Goal: Information Seeking & Learning: Learn about a topic

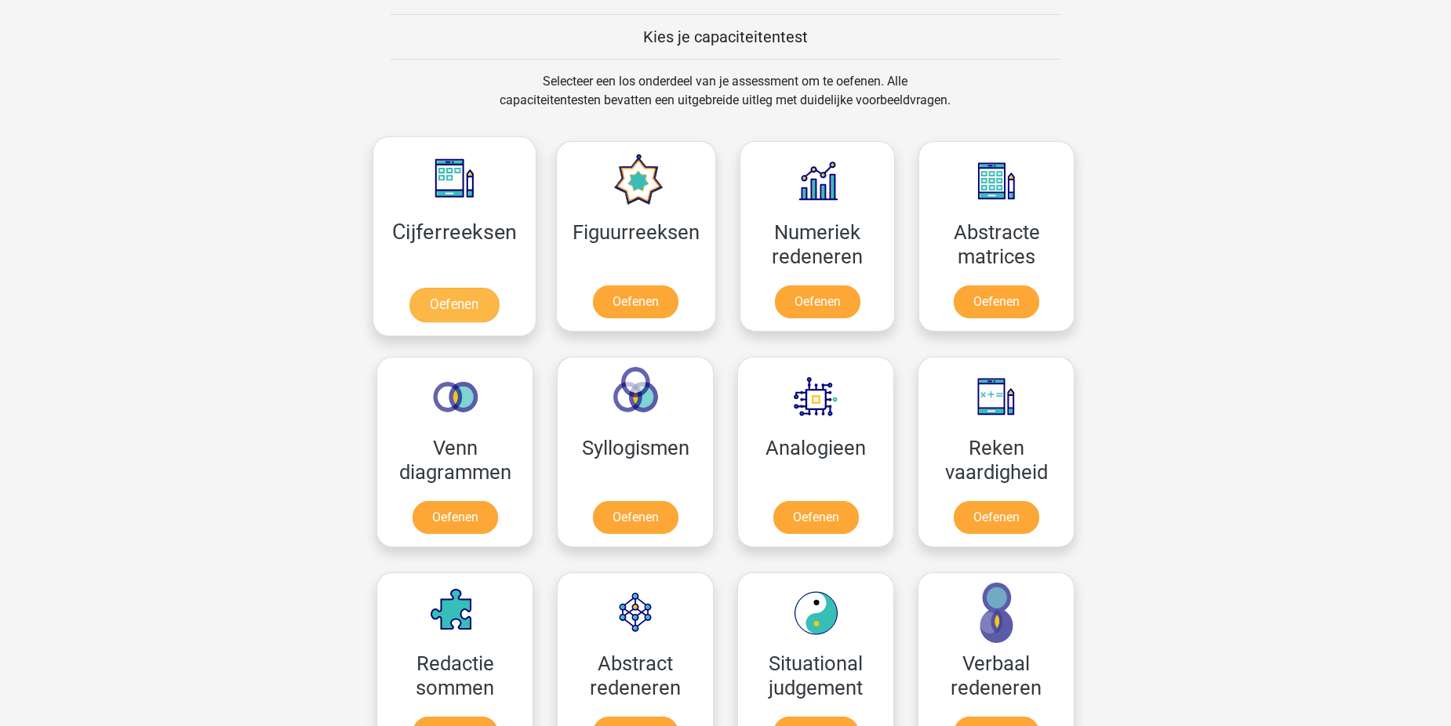
scroll to position [627, 0]
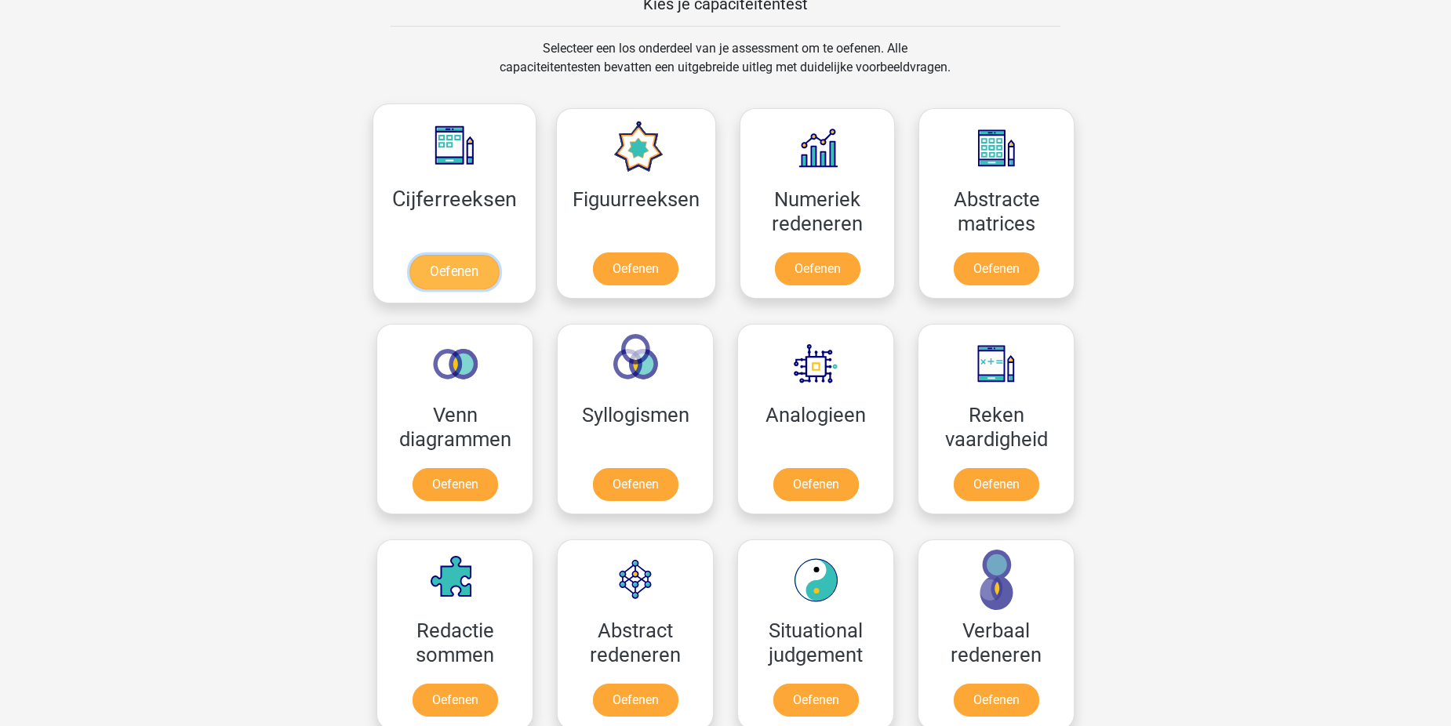
click at [452, 261] on link "Oefenen" at bounding box center [453, 272] width 89 height 35
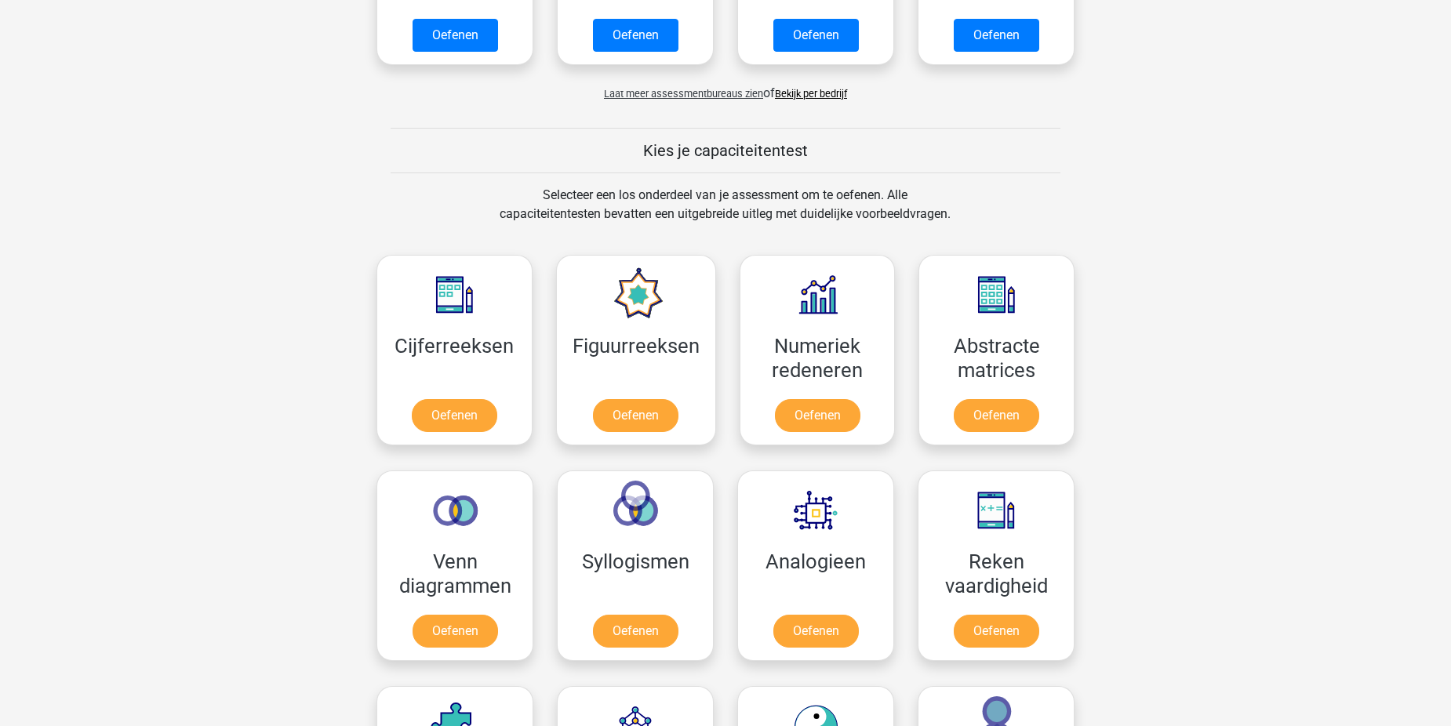
scroll to position [549, 0]
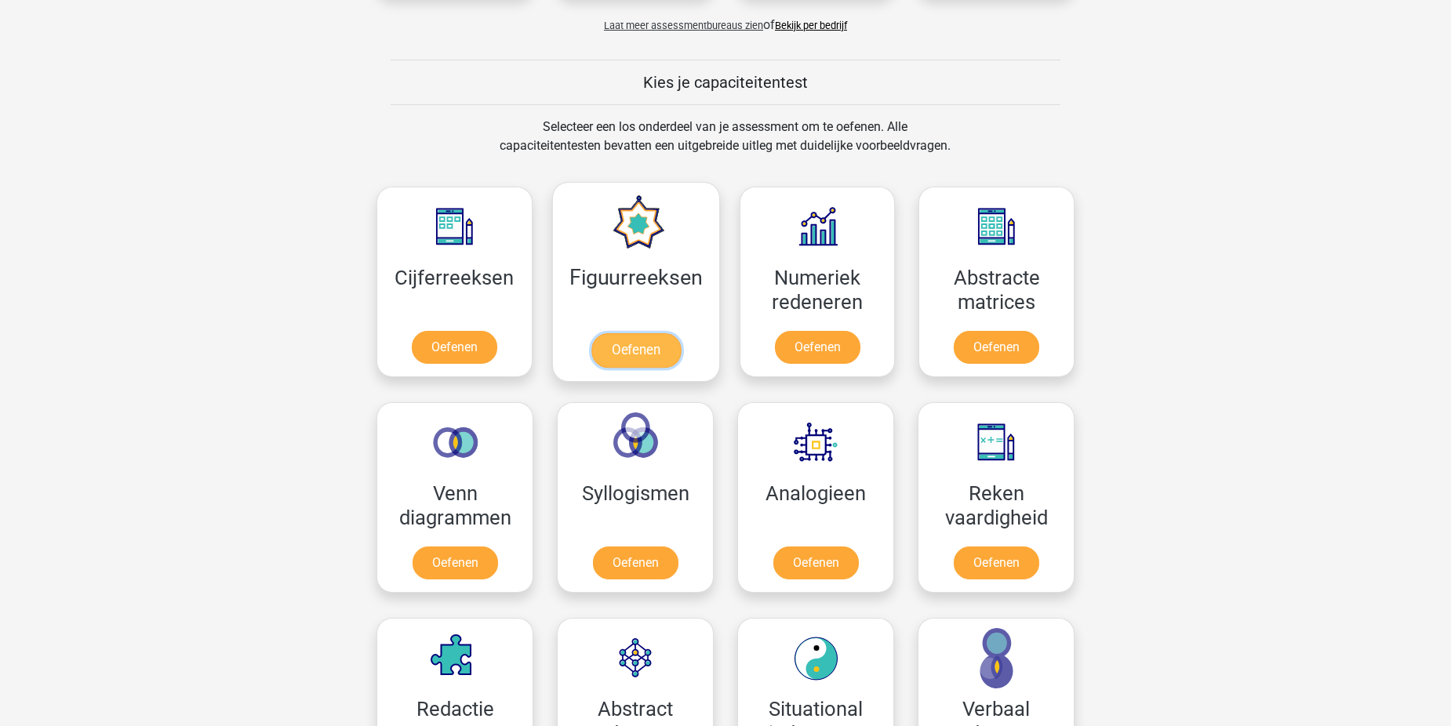
click at [661, 355] on link "Oefenen" at bounding box center [634, 350] width 89 height 35
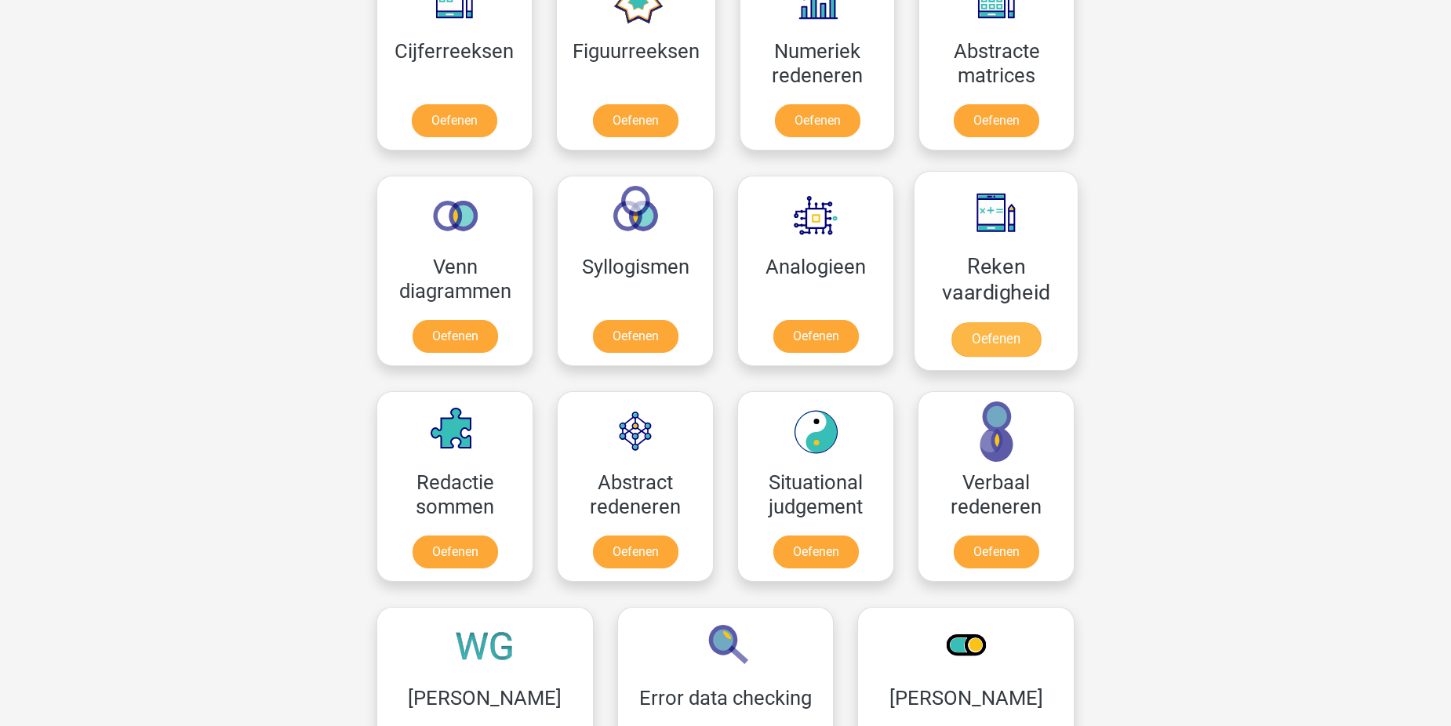
scroll to position [784, 0]
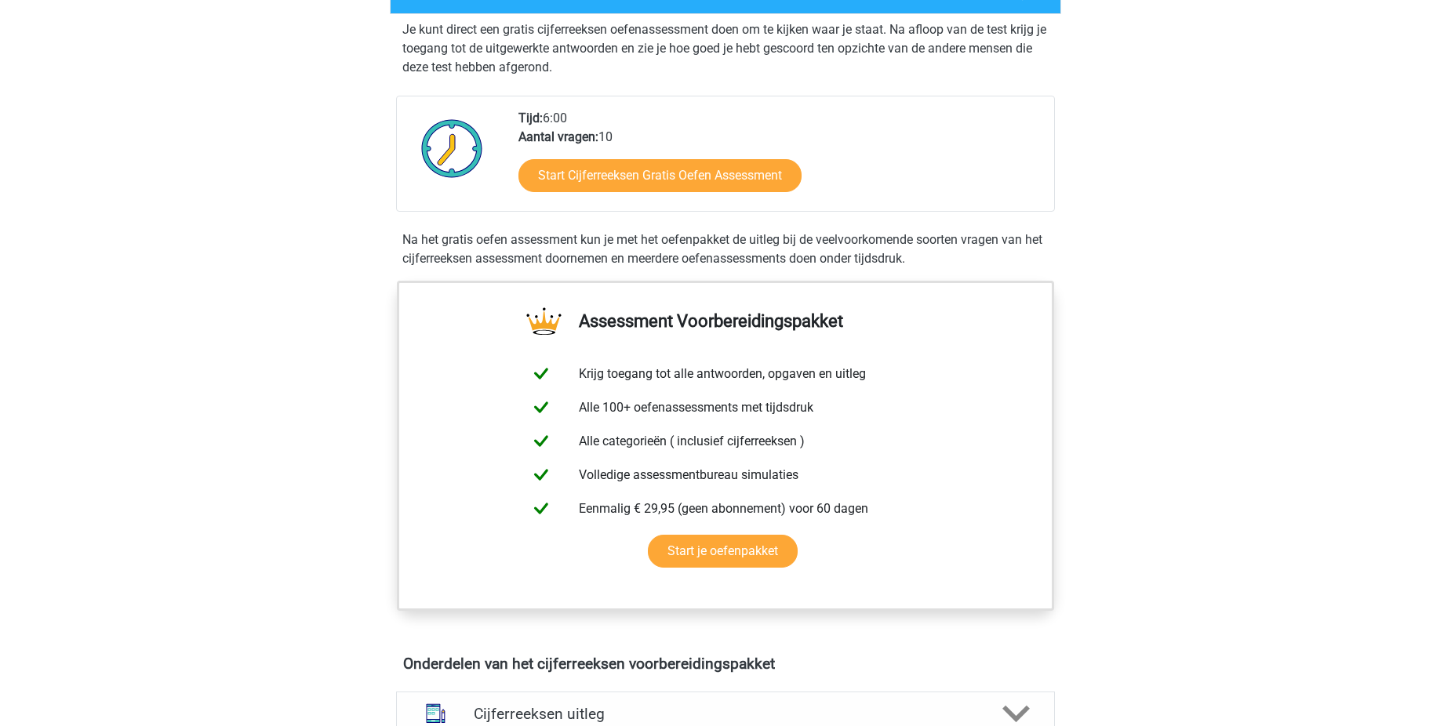
scroll to position [314, 0]
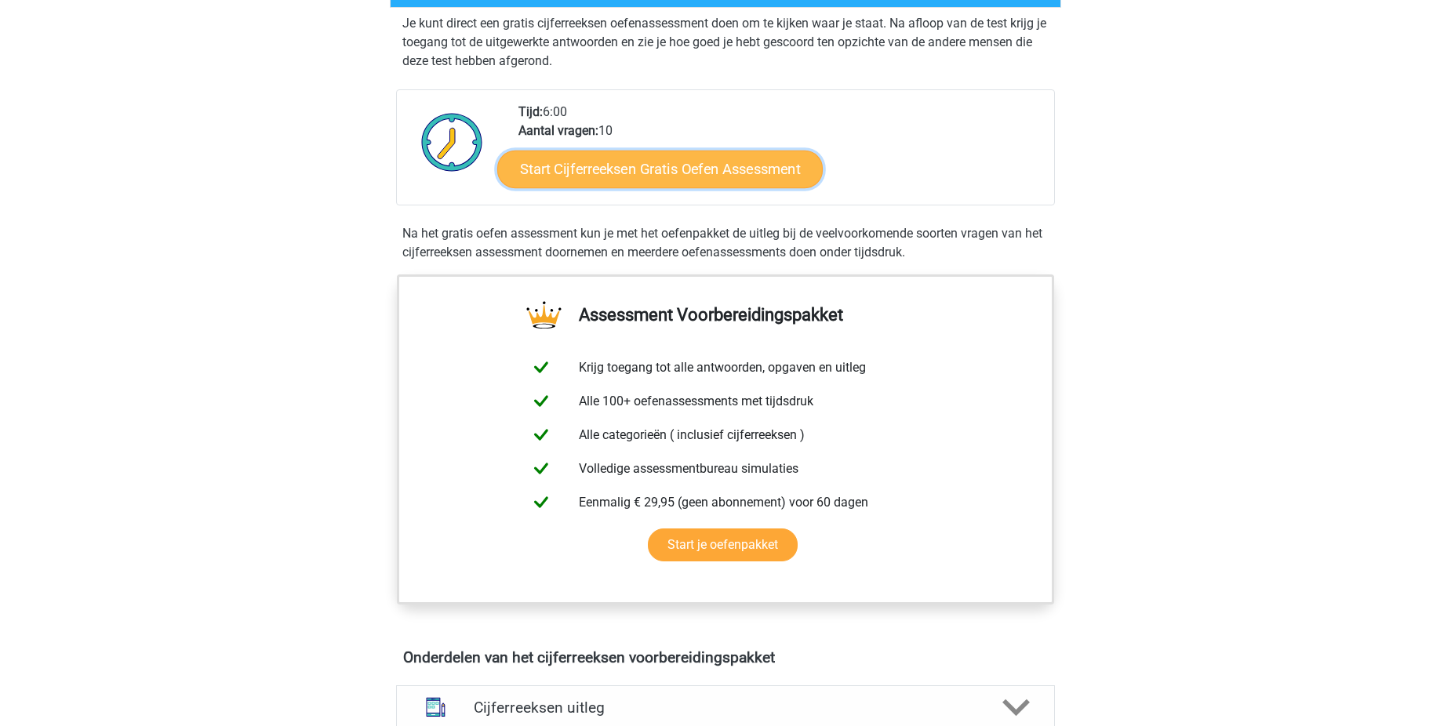
click at [636, 186] on link "Start Cijferreeksen Gratis Oefen Assessment" at bounding box center [659, 169] width 325 height 38
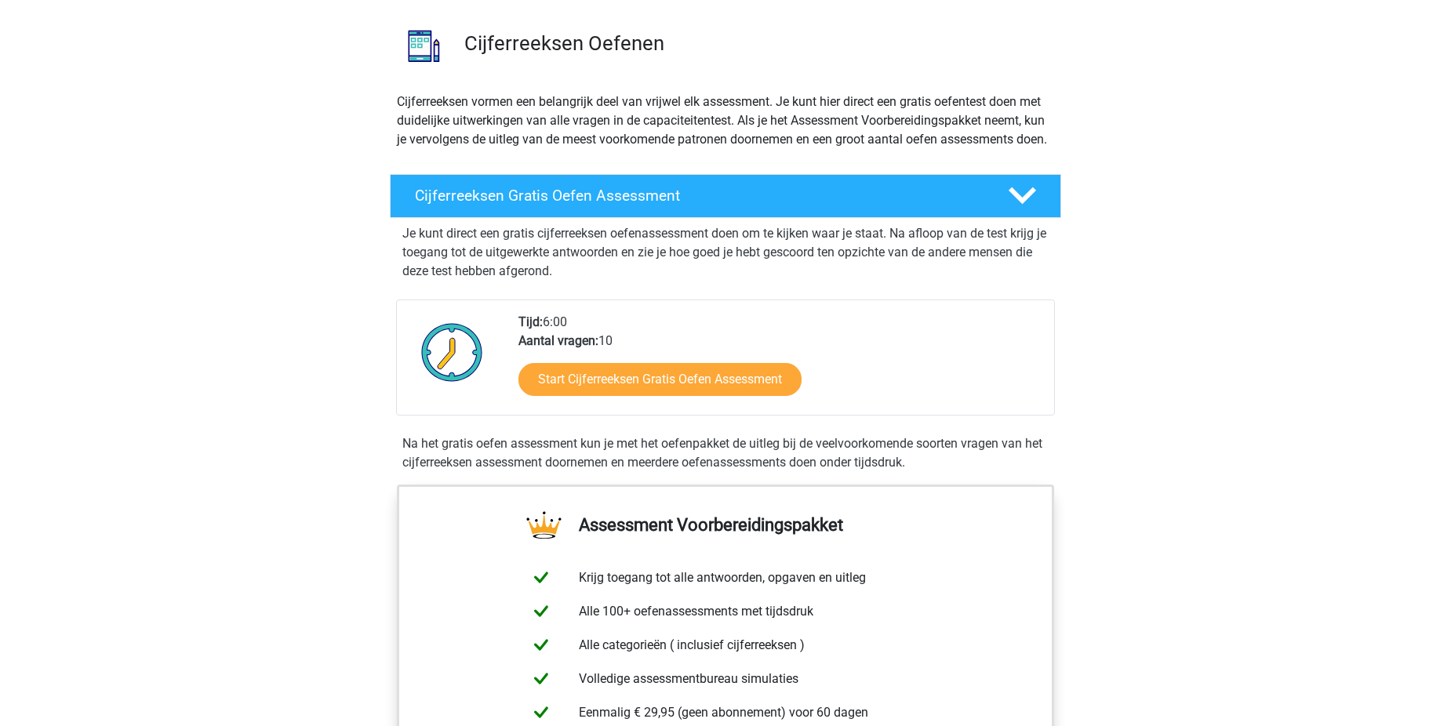
scroll to position [0, 0]
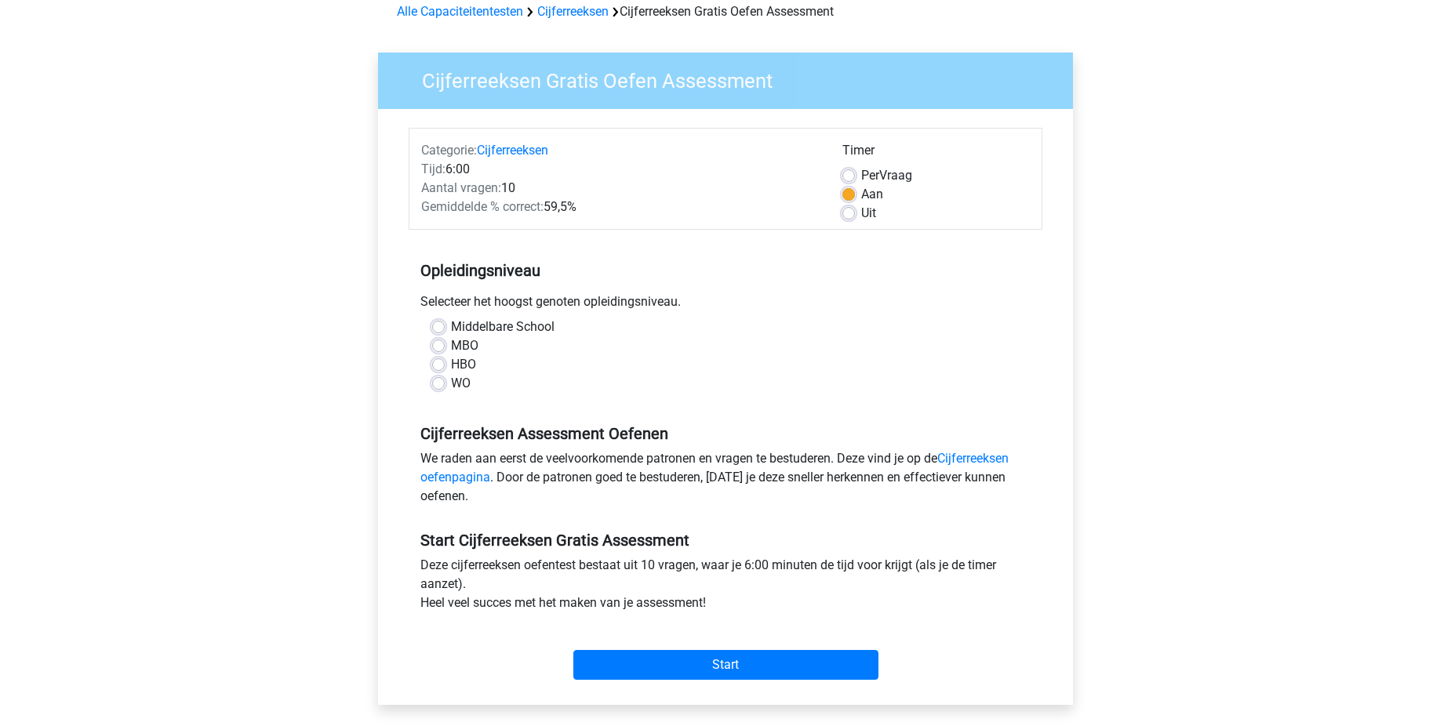
scroll to position [78, 0]
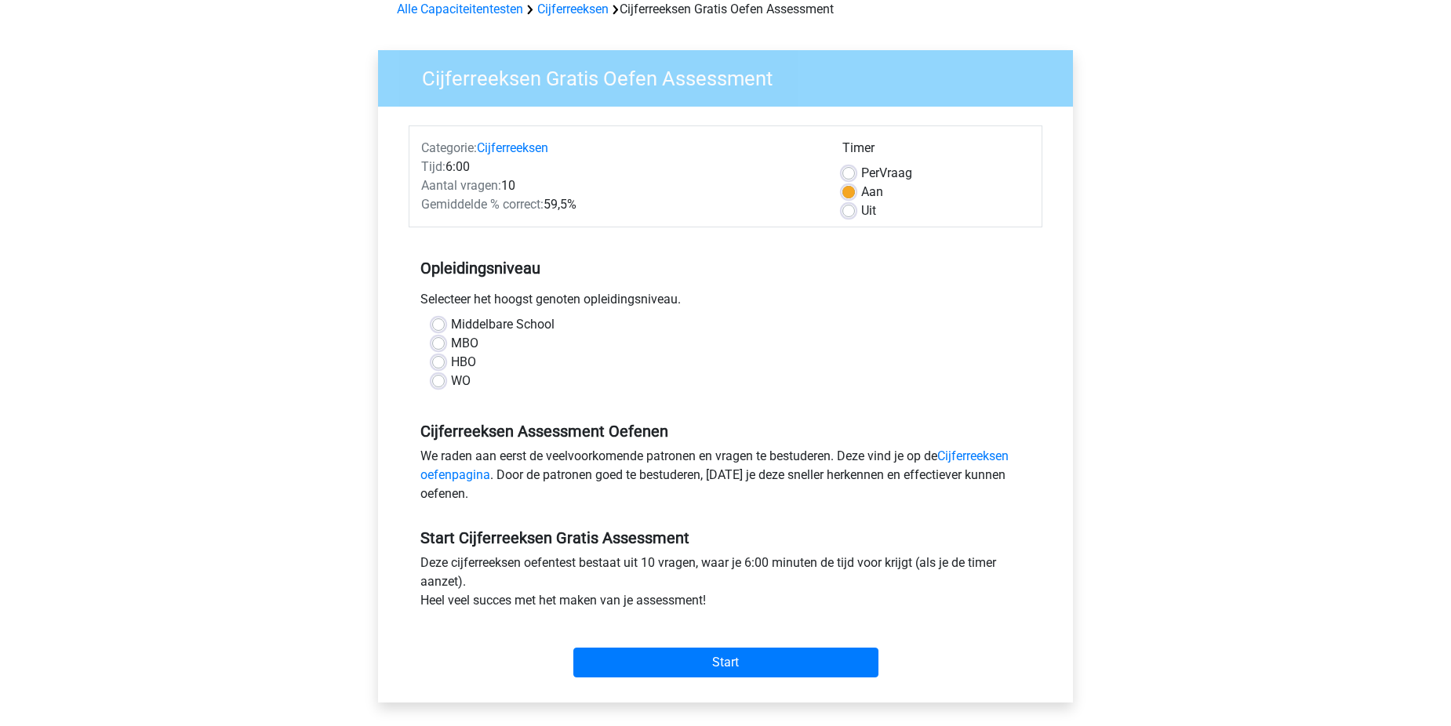
click at [451, 340] on label "MBO" at bounding box center [464, 343] width 27 height 19
click at [445, 340] on input "MBO" at bounding box center [438, 342] width 13 height 16
radio input "true"
click at [486, 314] on div "Selecteer het hoogst genoten opleidingsniveau." at bounding box center [726, 302] width 634 height 25
click at [487, 325] on label "Middelbare School" at bounding box center [503, 324] width 104 height 19
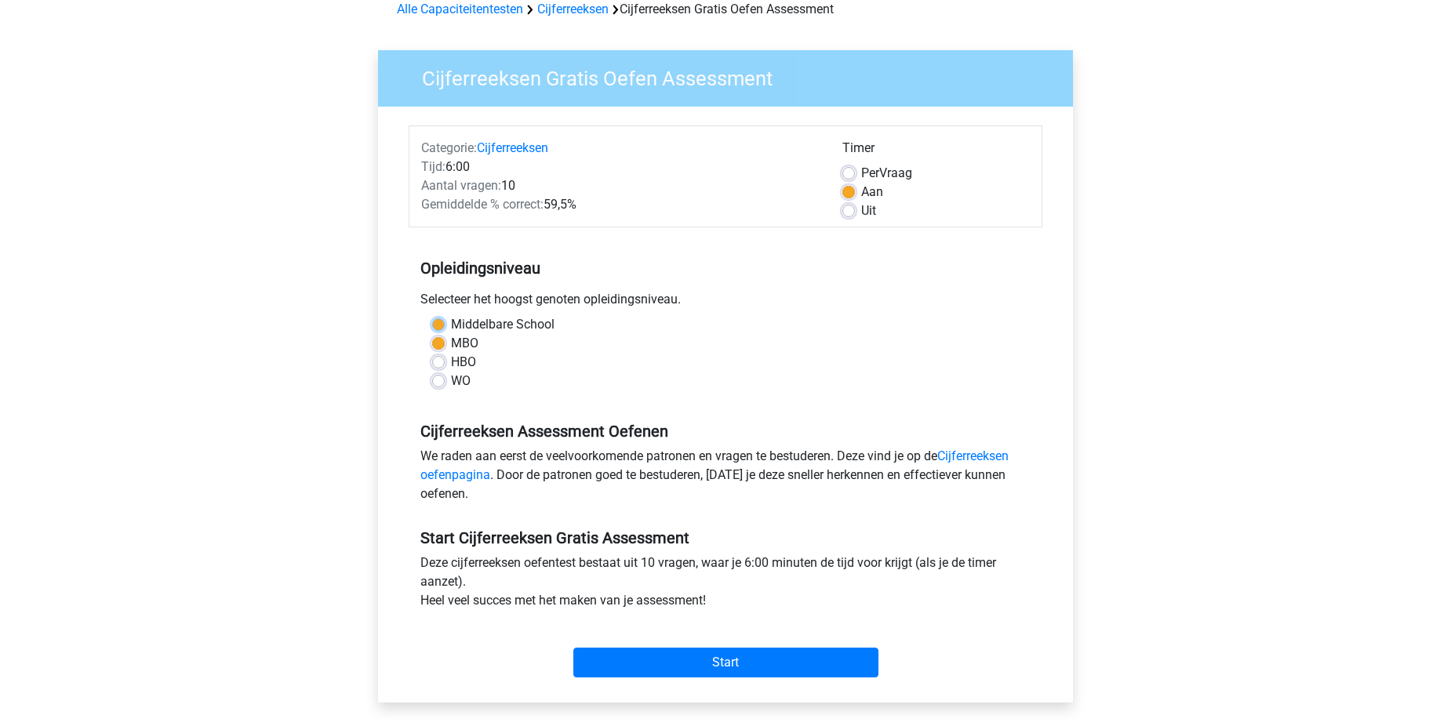
click at [445, 325] on input "Middelbare School" at bounding box center [438, 323] width 13 height 16
radio input "true"
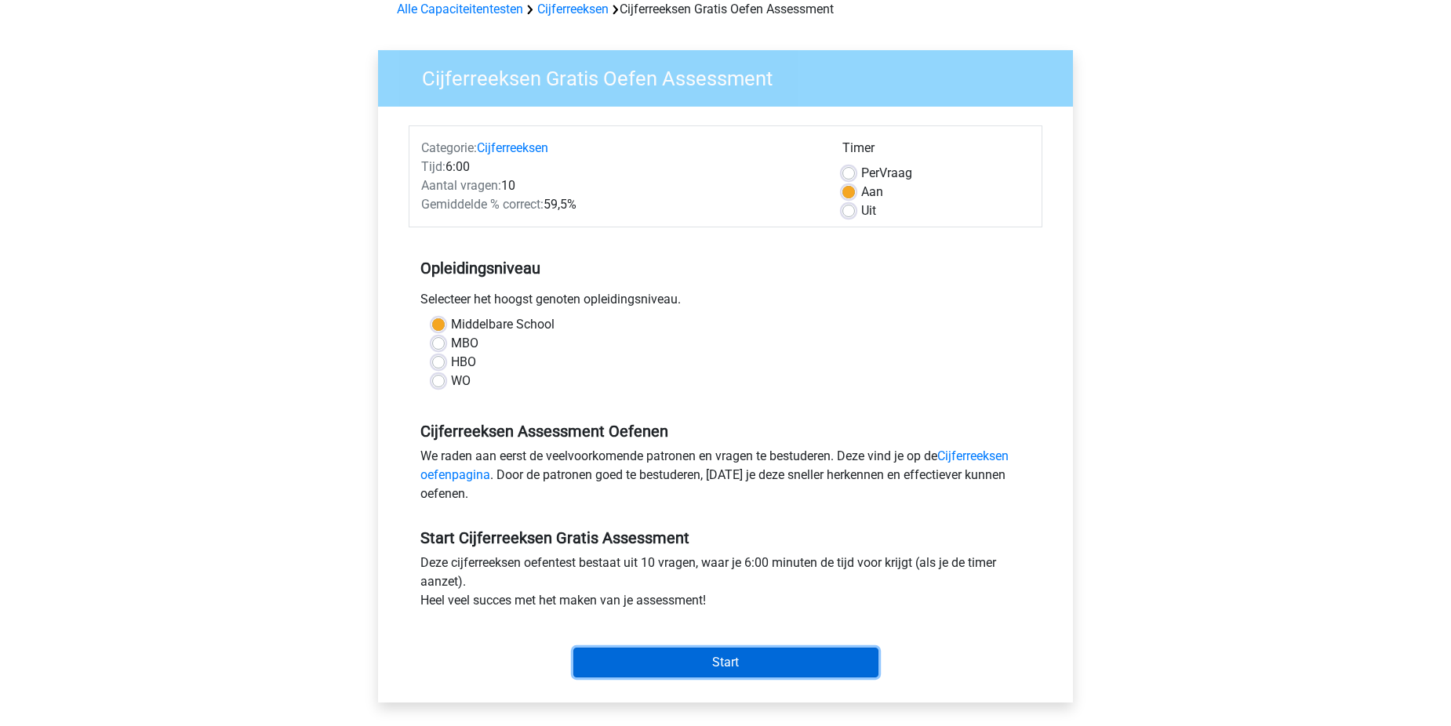
click at [729, 666] on input "Start" at bounding box center [725, 663] width 305 height 30
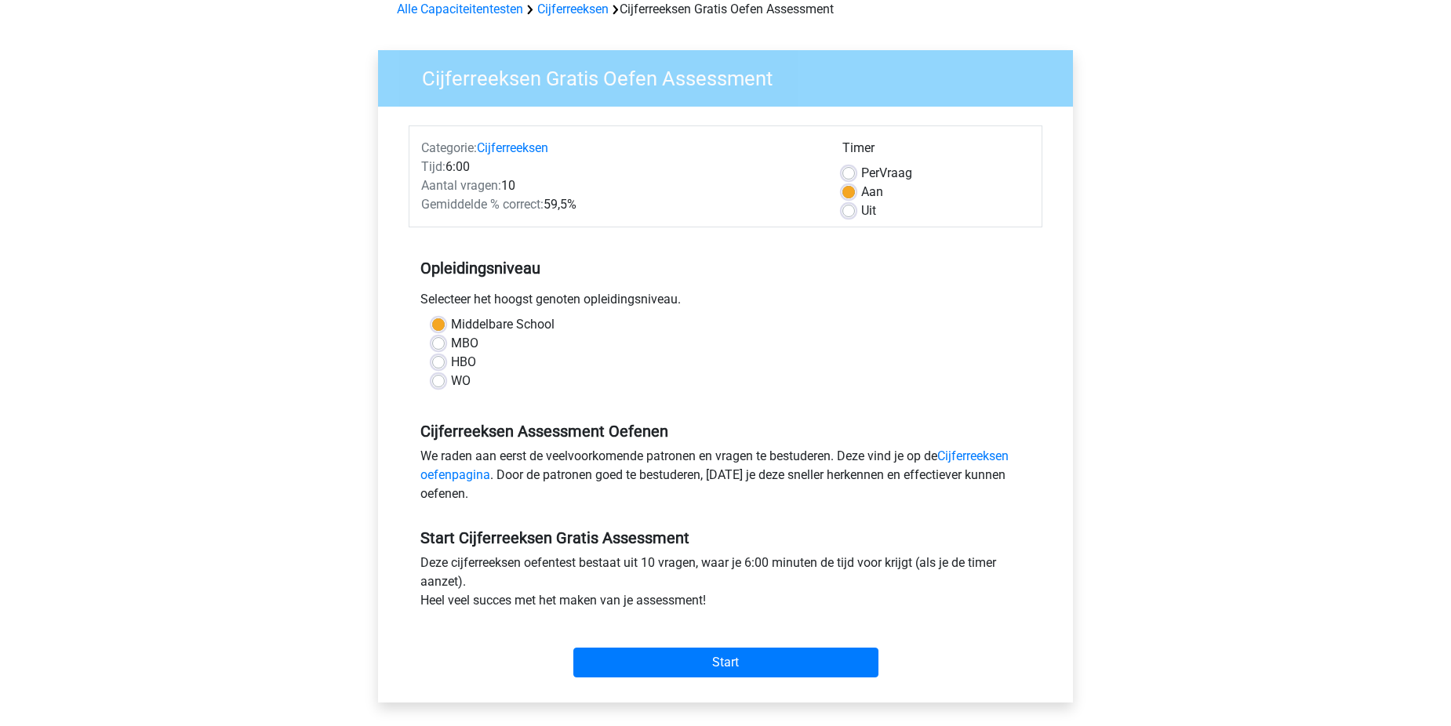
drag, startPoint x: 729, startPoint y: 666, endPoint x: 62, endPoint y: 161, distance: 837.3
click at [82, 176] on div "Registreer Nederlands English" at bounding box center [725, 541] width 1451 height 1239
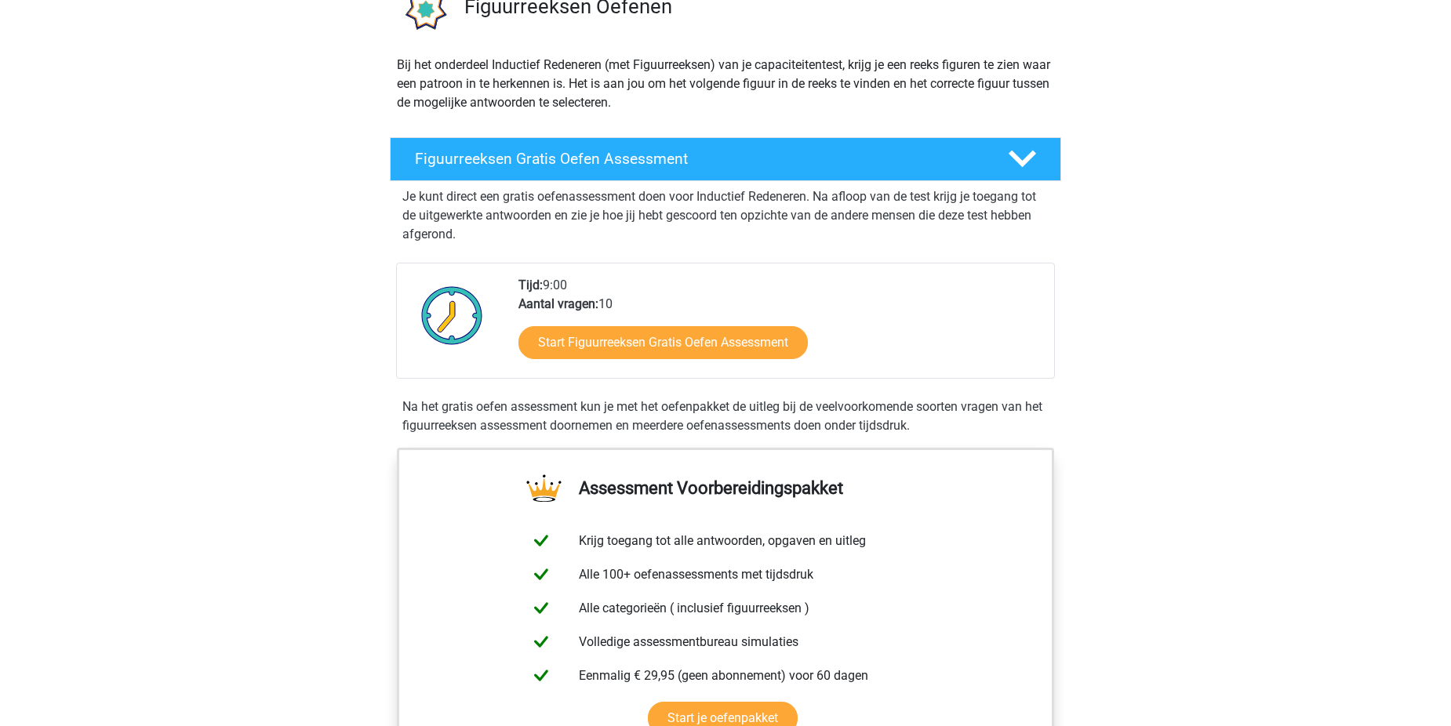
scroll to position [157, 0]
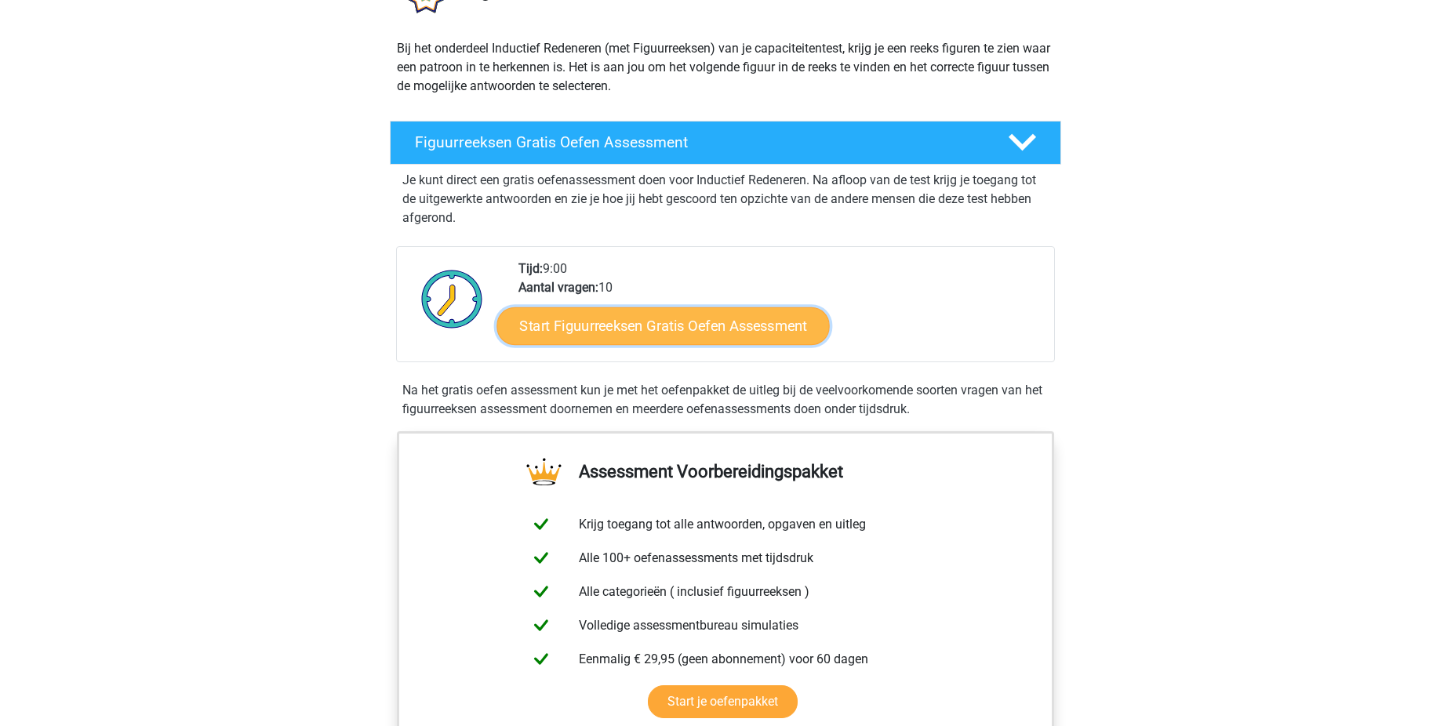
click at [672, 323] on link "Start Figuurreeksen Gratis Oefen Assessment" at bounding box center [663, 326] width 332 height 38
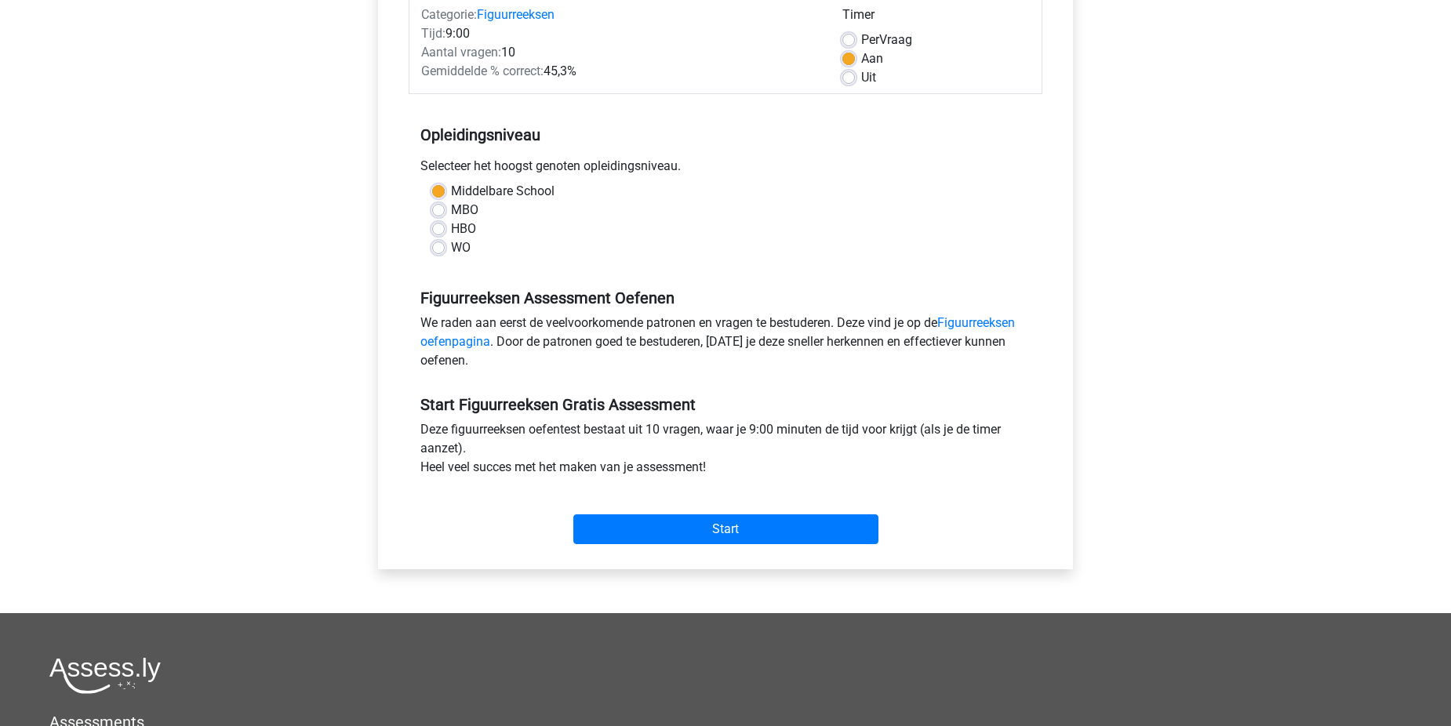
scroll to position [235, 0]
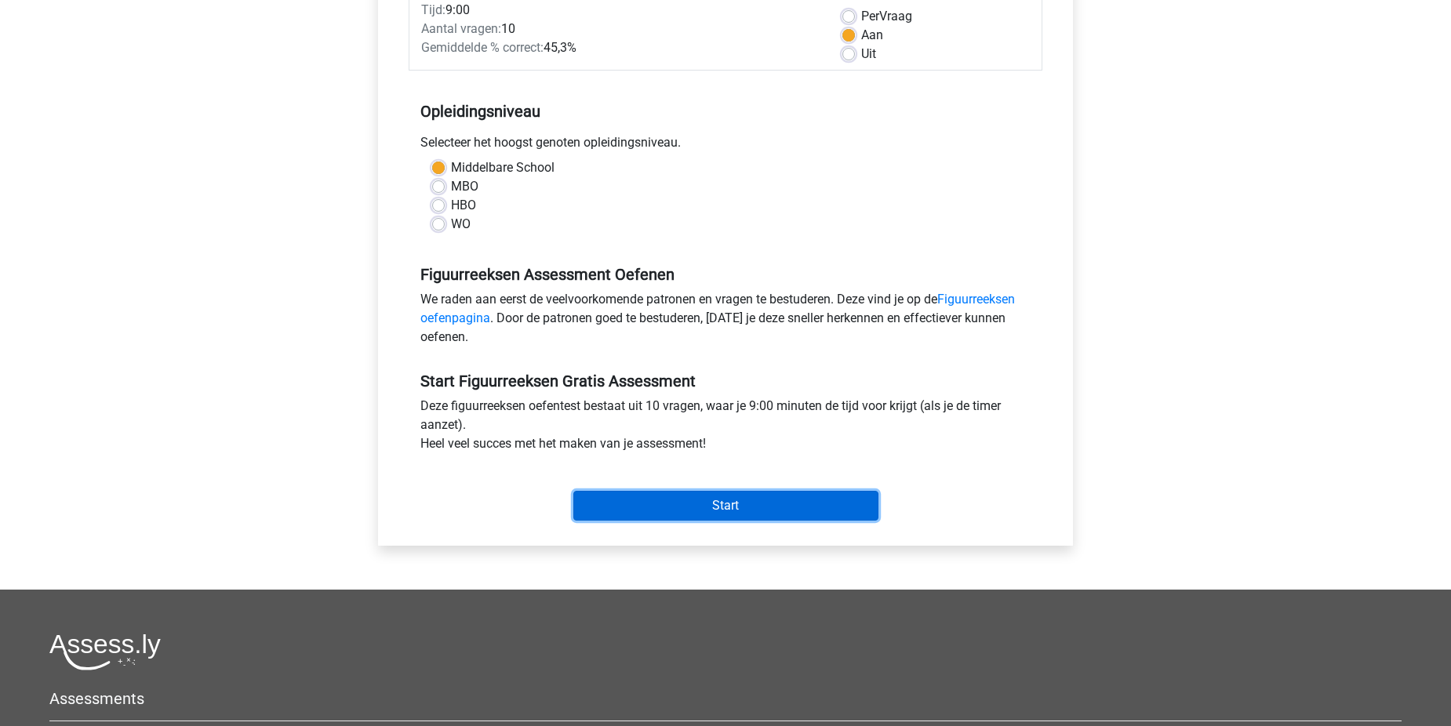
click at [728, 496] on input "Start" at bounding box center [725, 506] width 305 height 30
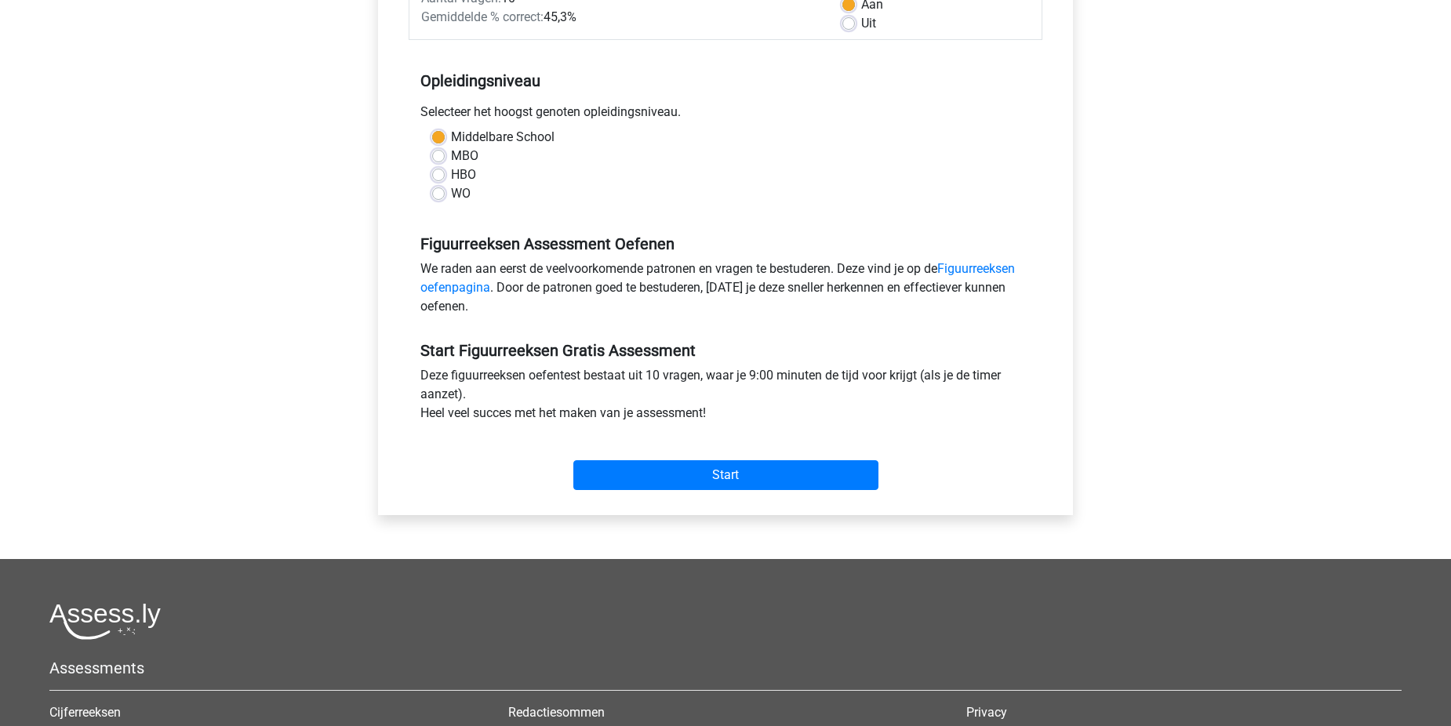
scroll to position [314, 0]
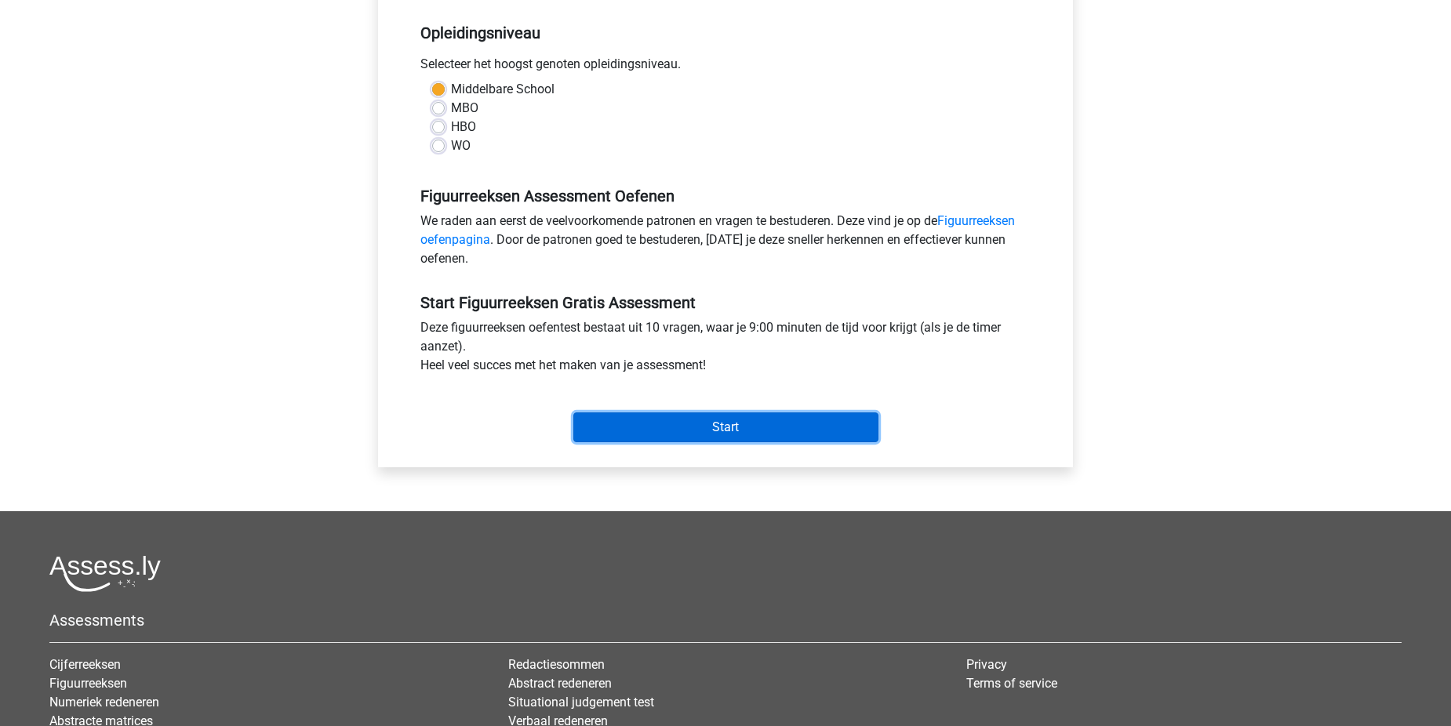
click at [739, 434] on input "Start" at bounding box center [725, 427] width 305 height 30
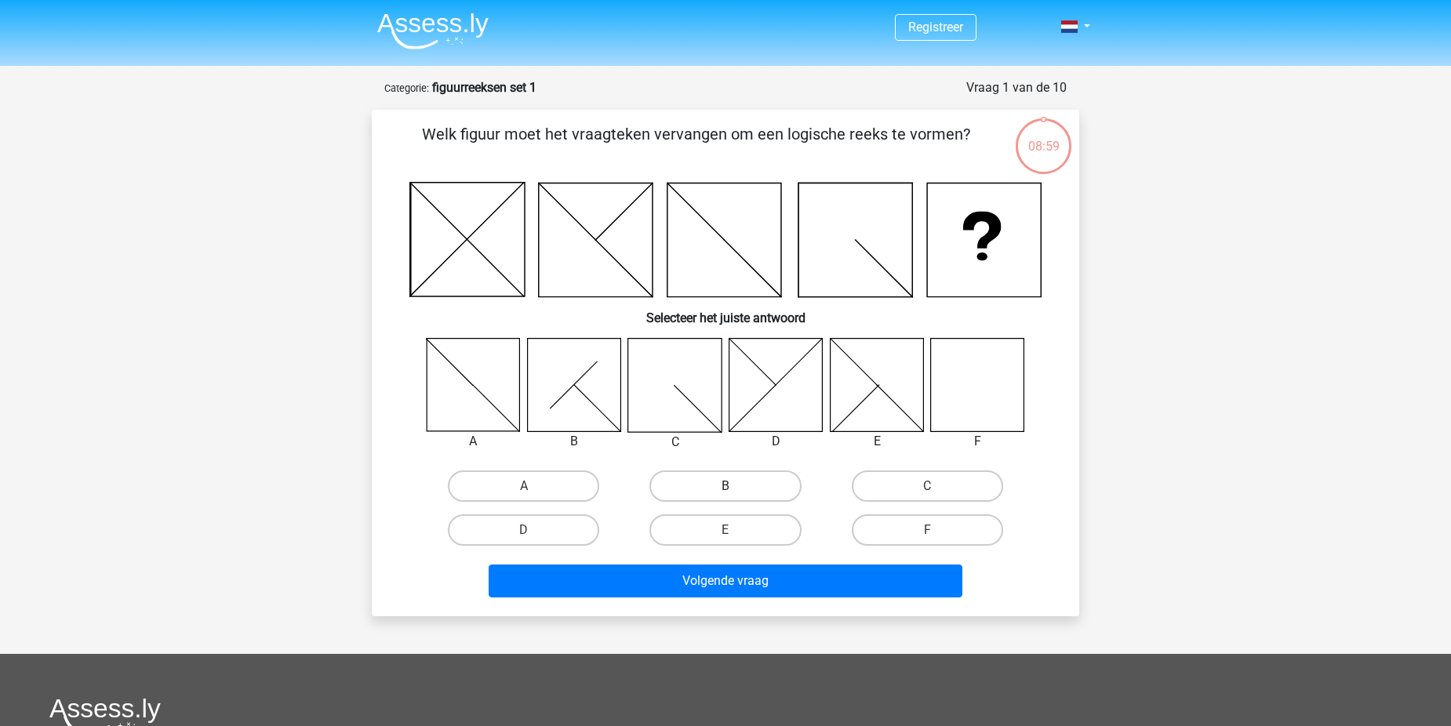
drag, startPoint x: 689, startPoint y: 474, endPoint x: 692, endPoint y: 489, distance: 14.3
click at [690, 476] on label "B" at bounding box center [724, 485] width 151 height 31
click at [725, 486] on input "B" at bounding box center [730, 491] width 10 height 10
radio input "true"
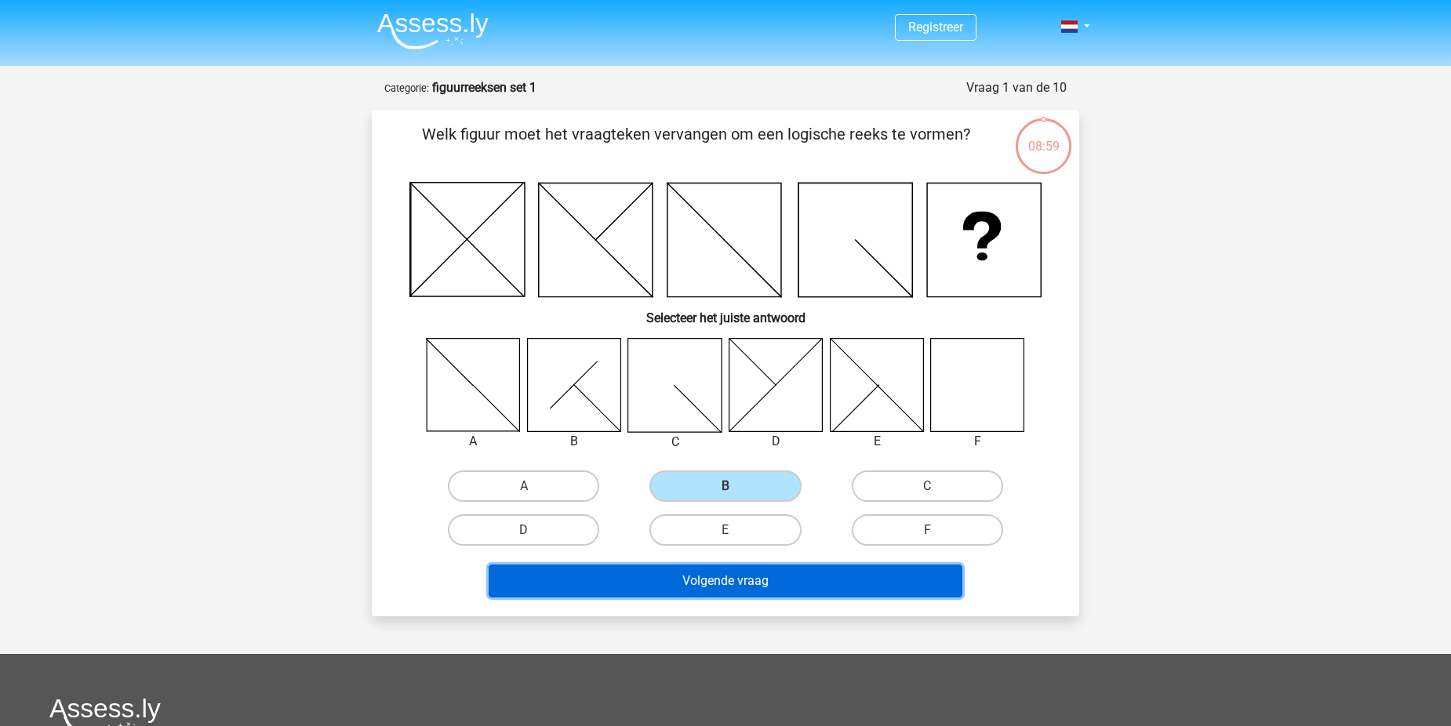
drag, startPoint x: 740, startPoint y: 583, endPoint x: 737, endPoint y: 572, distance: 12.2
click at [739, 583] on button "Volgende vraag" at bounding box center [726, 581] width 474 height 33
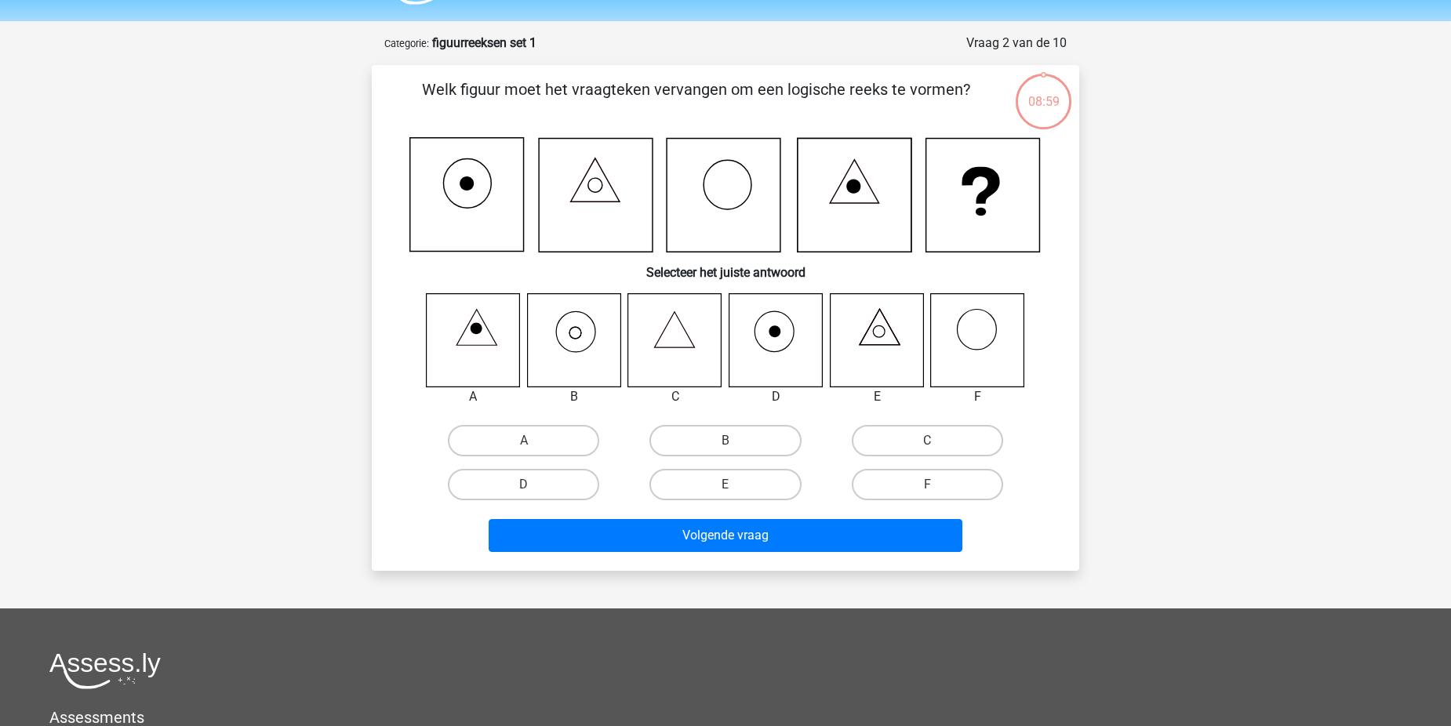
scroll to position [78, 0]
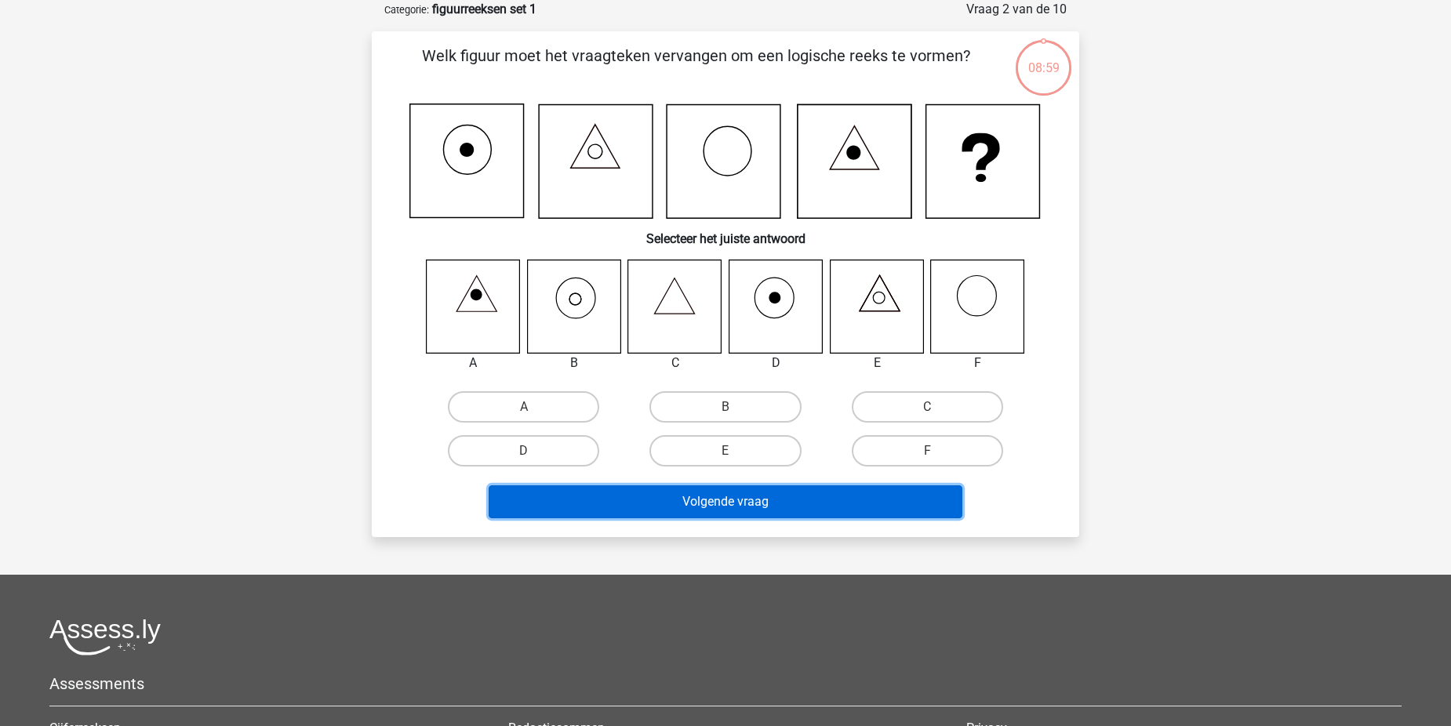
click at [724, 501] on button "Volgende vraag" at bounding box center [726, 501] width 474 height 33
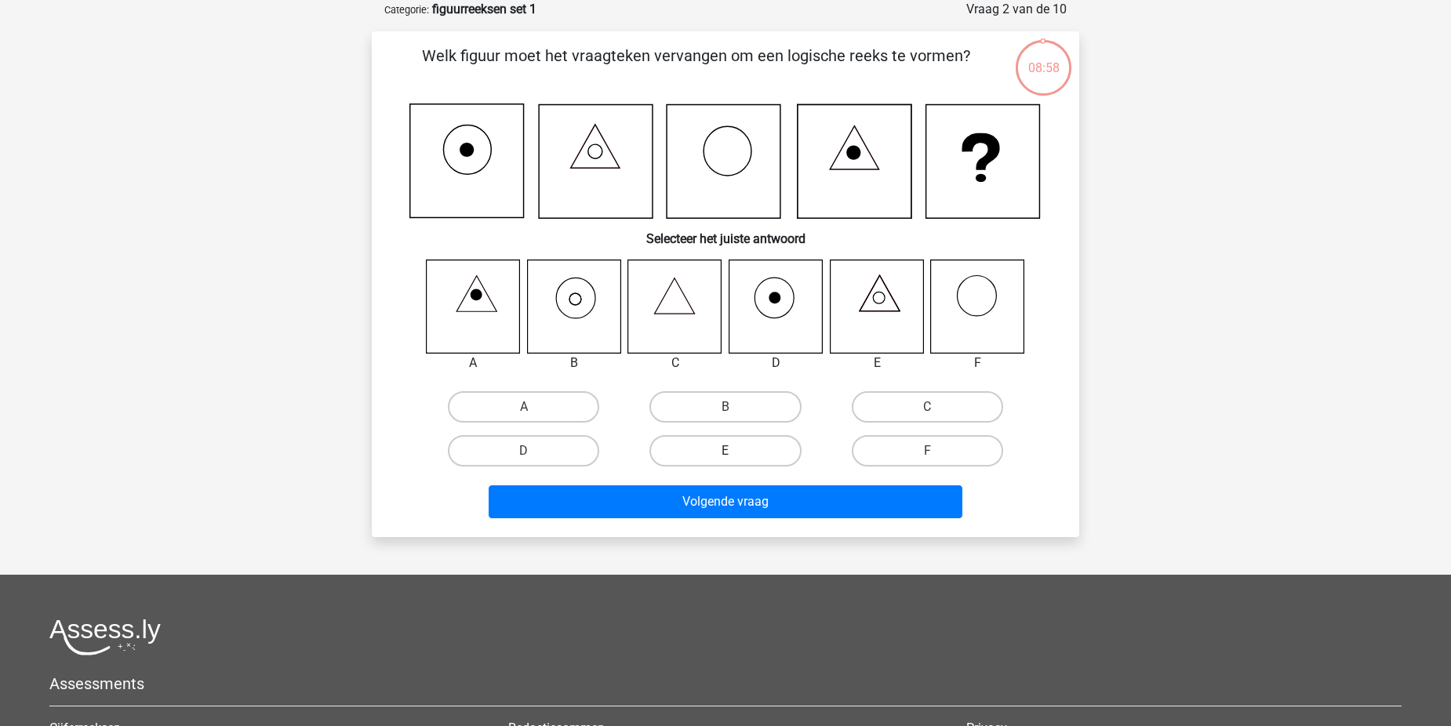
click at [721, 449] on label "E" at bounding box center [724, 450] width 151 height 31
click at [725, 451] on input "E" at bounding box center [730, 456] width 10 height 10
radio input "true"
click at [728, 478] on div "Volgende vraag" at bounding box center [725, 499] width 657 height 52
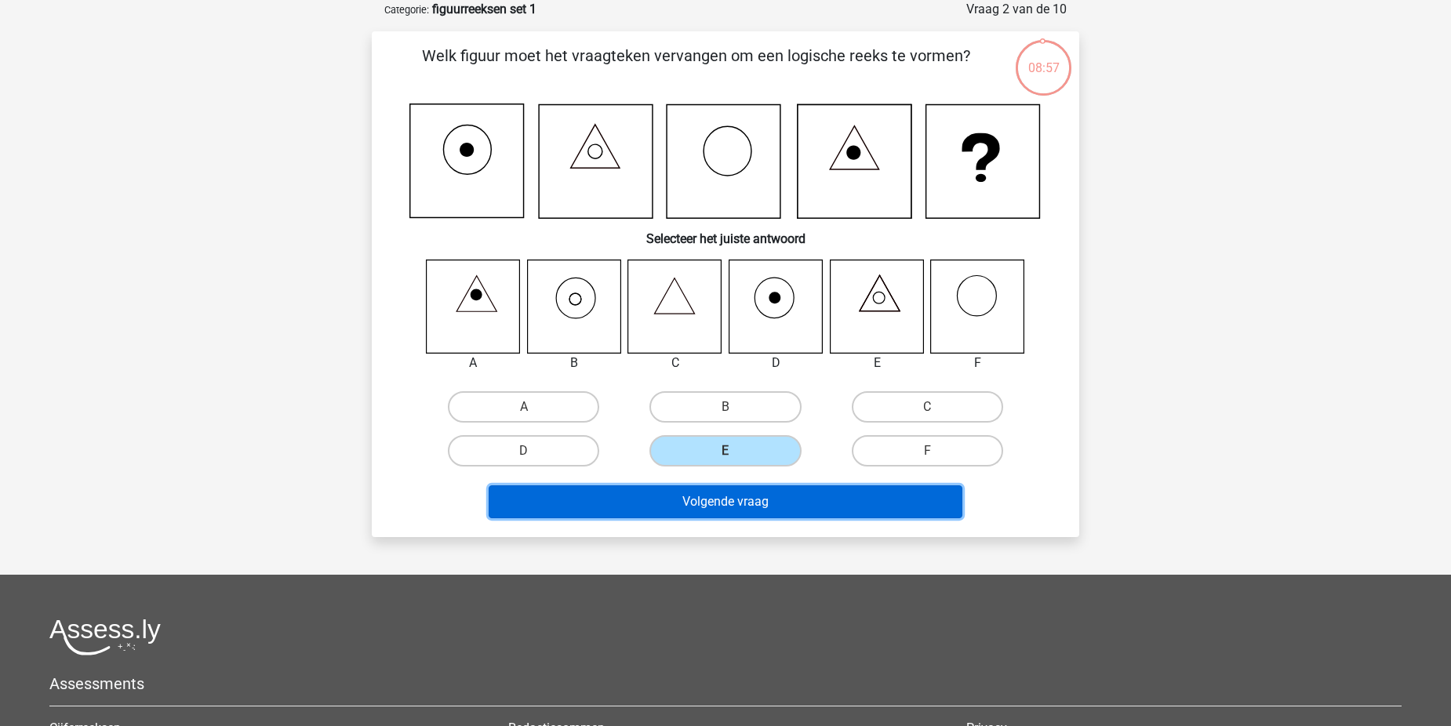
click at [731, 492] on button "Volgende vraag" at bounding box center [726, 501] width 474 height 33
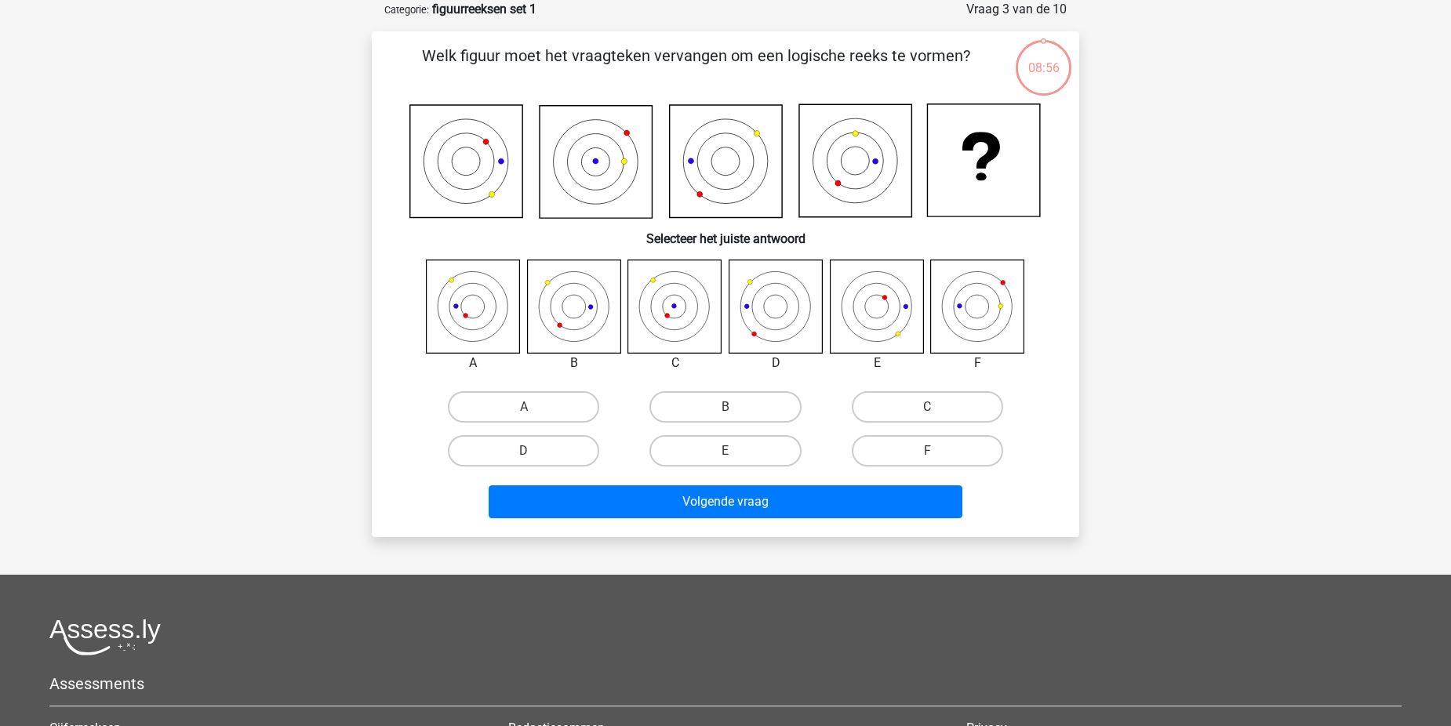
click at [726, 455] on input "E" at bounding box center [730, 456] width 10 height 10
radio input "true"
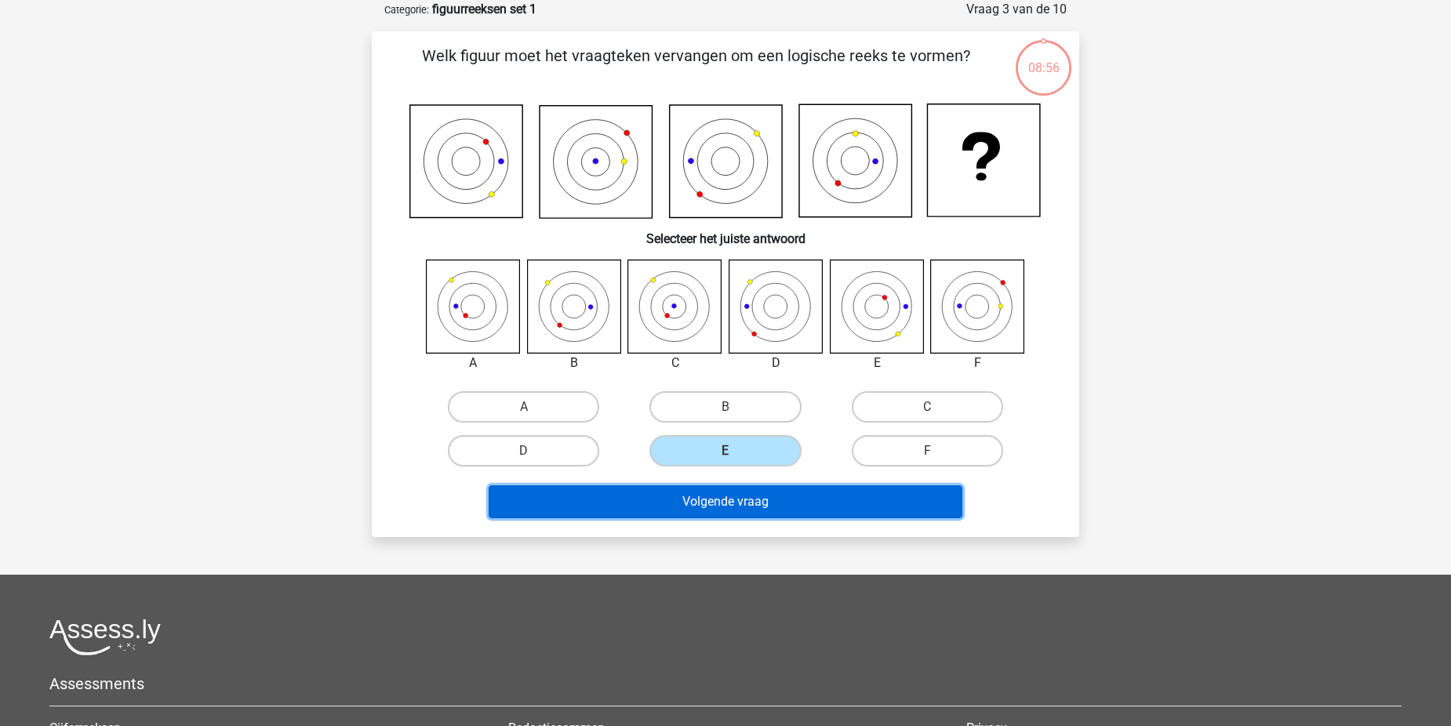
click at [735, 487] on button "Volgende vraag" at bounding box center [726, 501] width 474 height 33
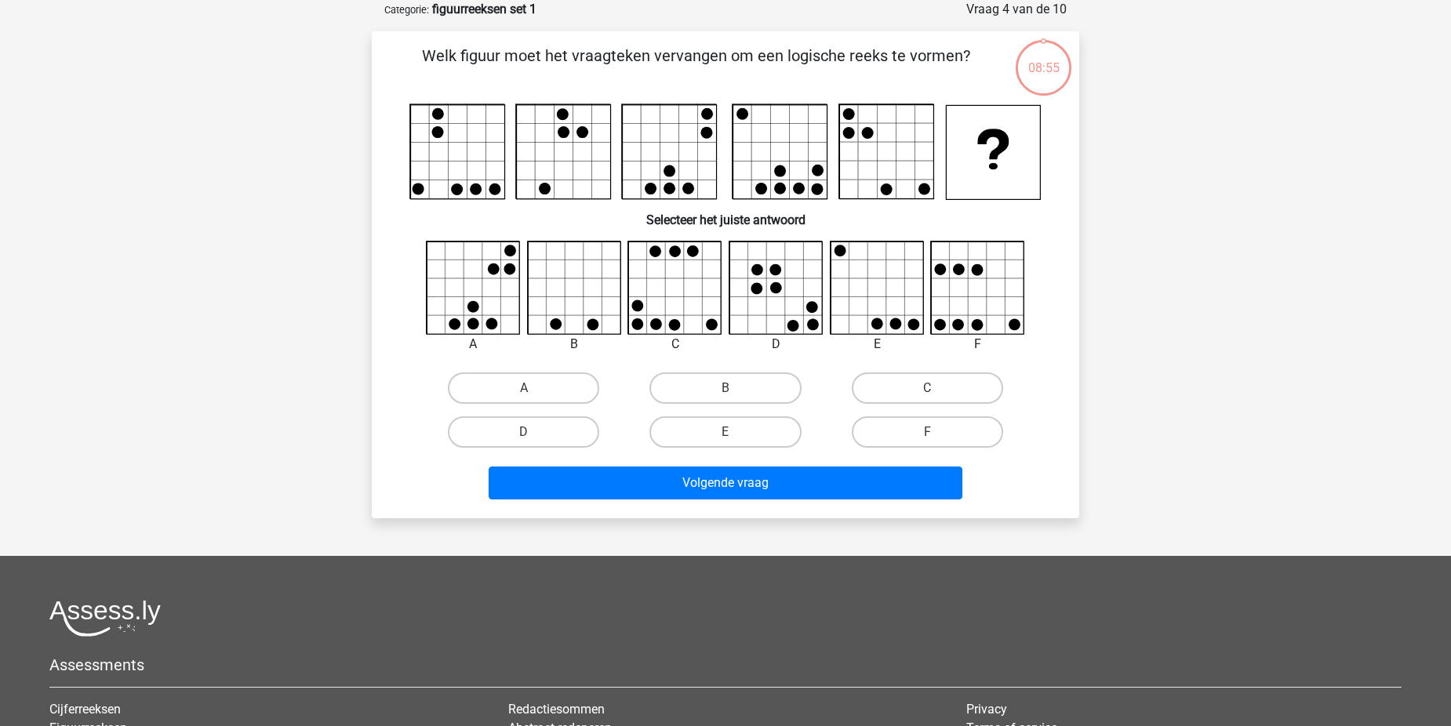
click at [728, 440] on input "E" at bounding box center [730, 437] width 10 height 10
radio input "true"
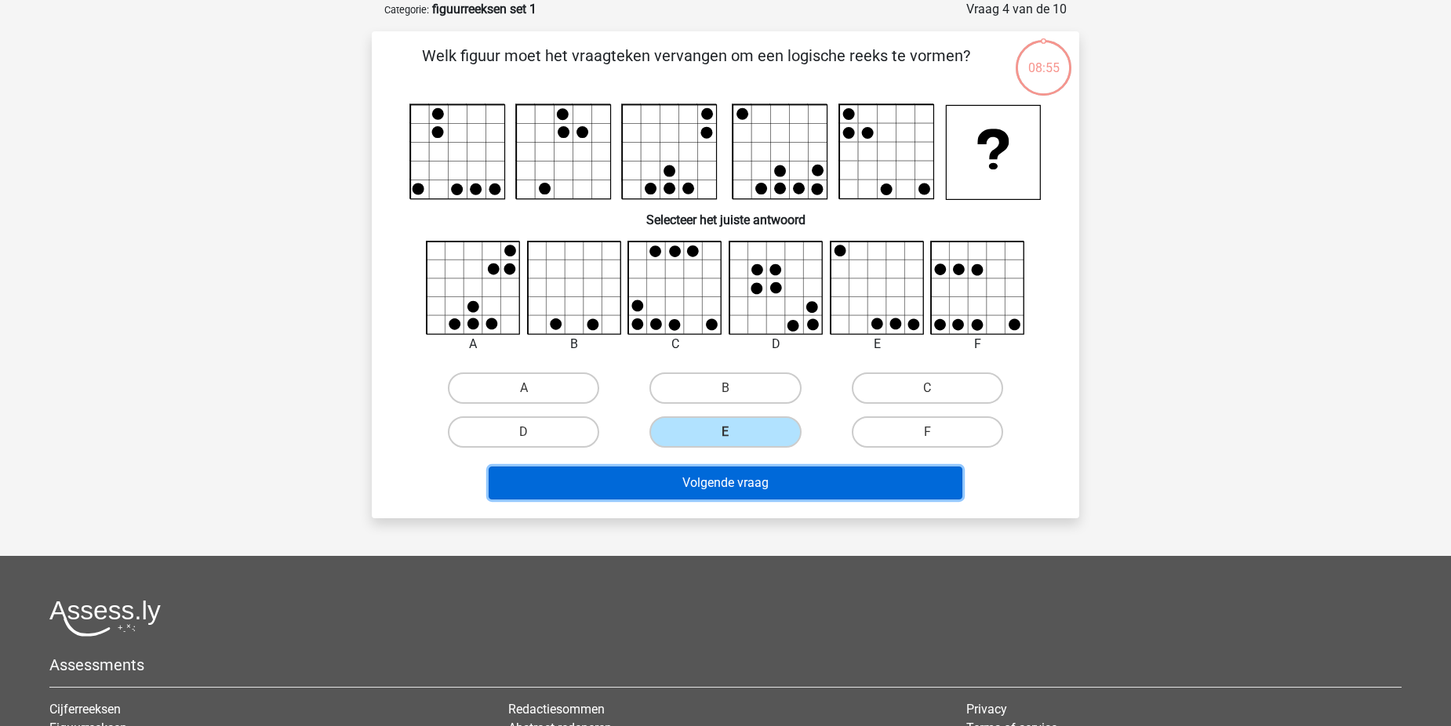
click at [735, 473] on button "Volgende vraag" at bounding box center [726, 483] width 474 height 33
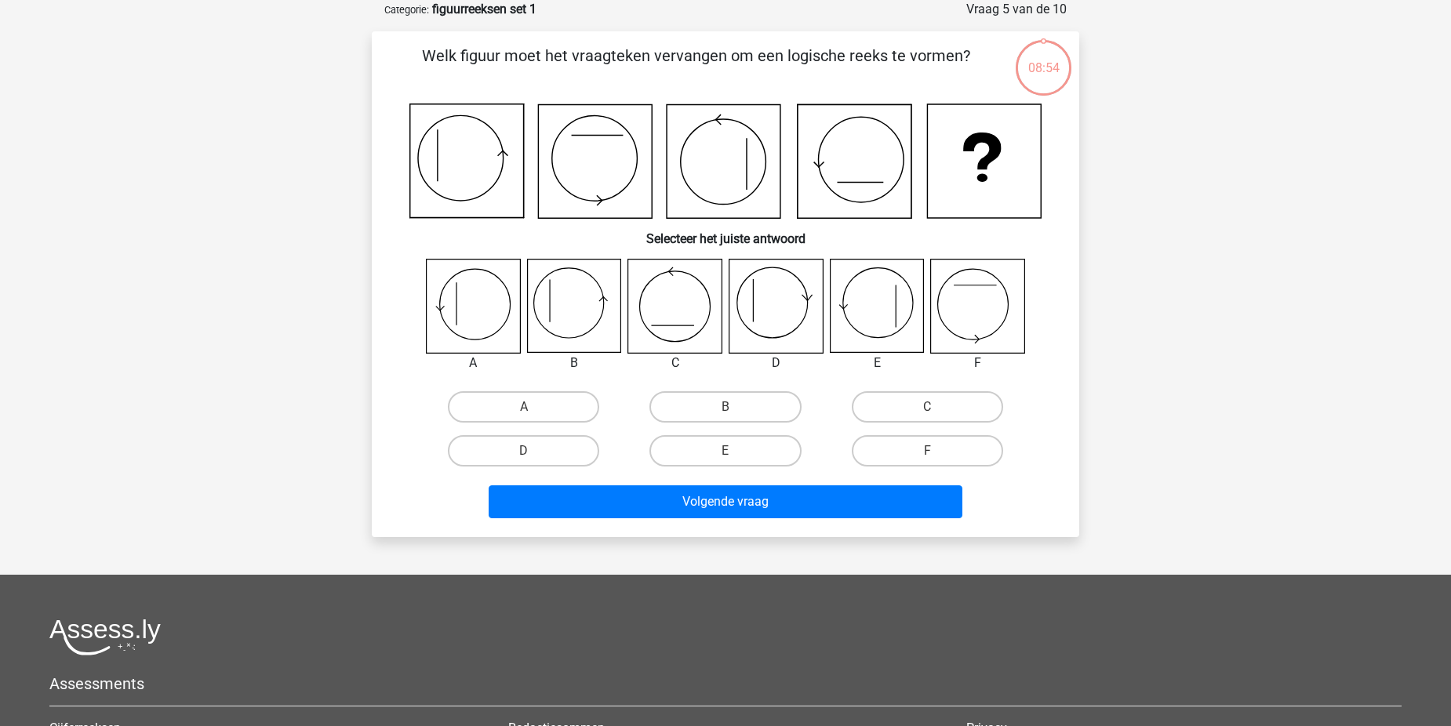
click at [729, 456] on input "E" at bounding box center [730, 456] width 10 height 10
radio input "true"
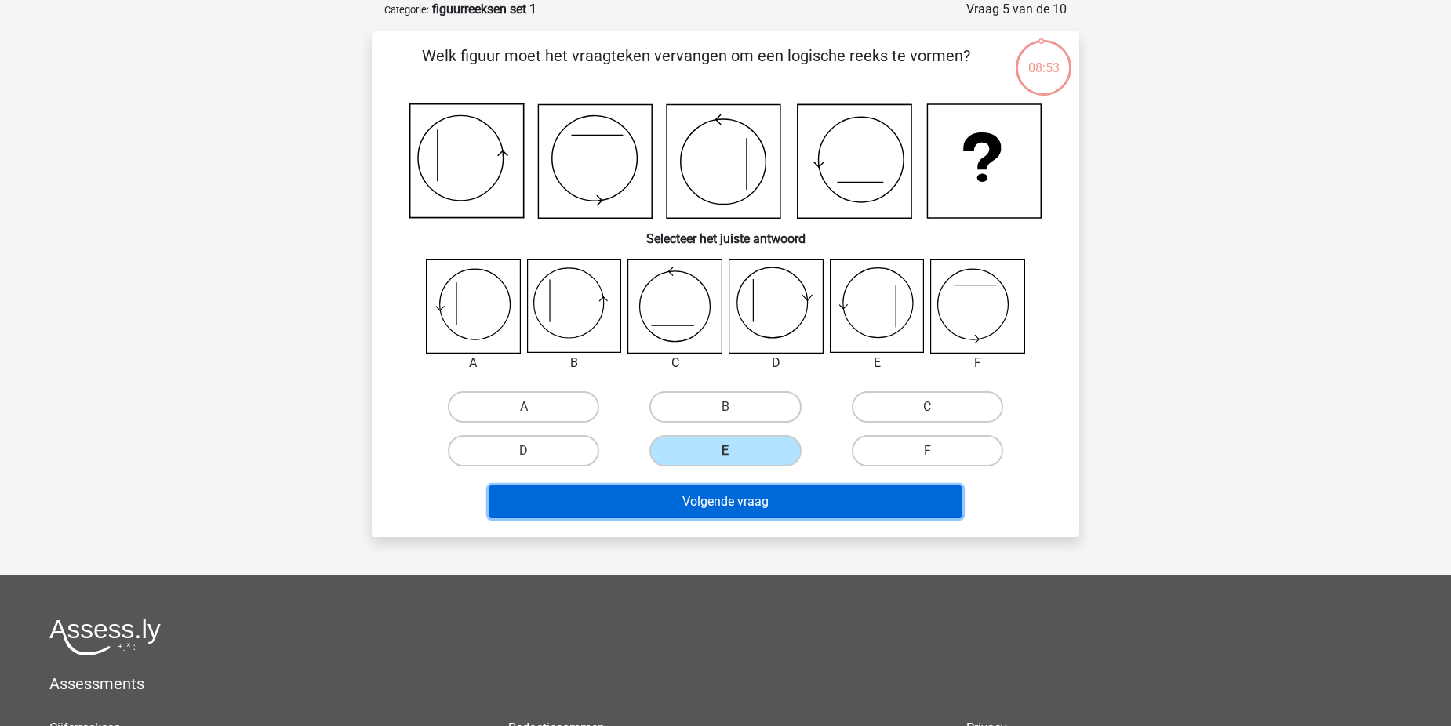
drag, startPoint x: 732, startPoint y: 492, endPoint x: 727, endPoint y: 481, distance: 12.3
click at [732, 492] on button "Volgende vraag" at bounding box center [726, 501] width 474 height 33
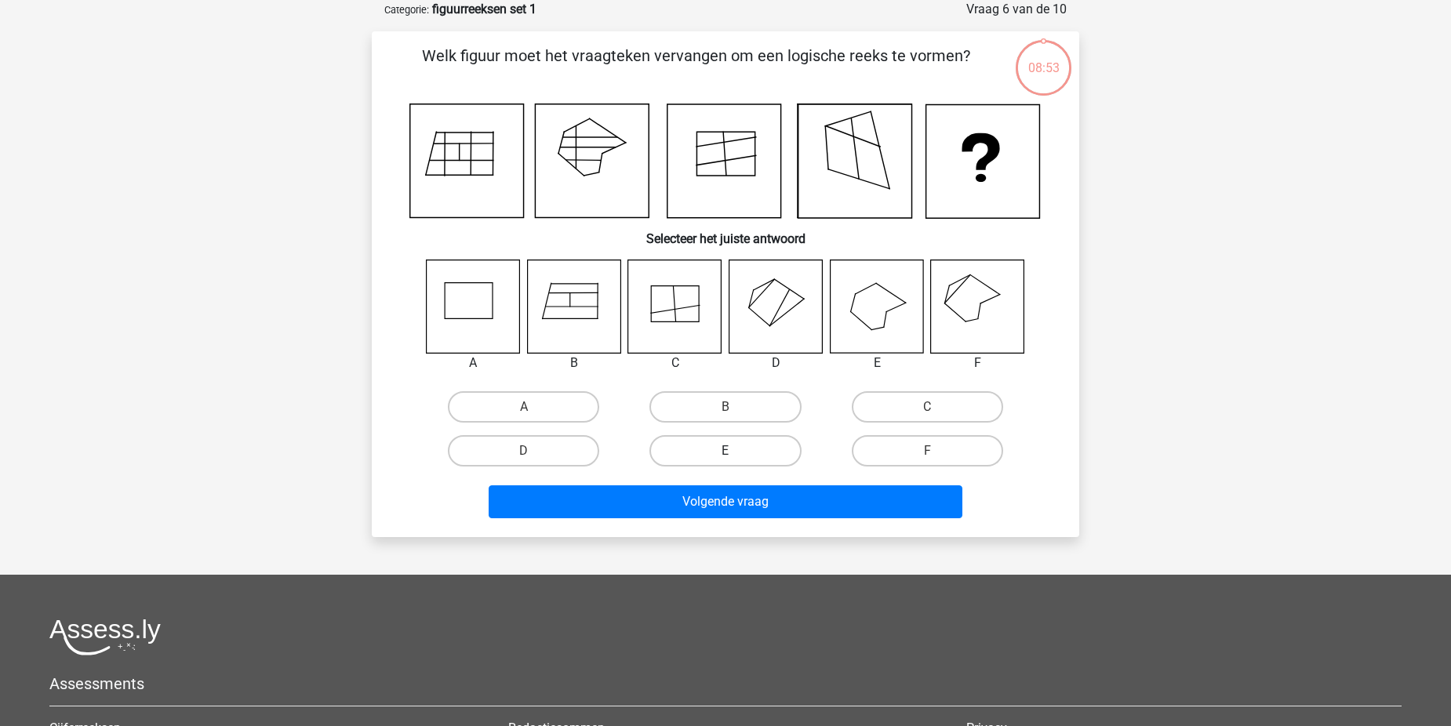
click at [725, 446] on label "E" at bounding box center [724, 450] width 151 height 31
click at [725, 451] on input "E" at bounding box center [730, 456] width 10 height 10
radio input "true"
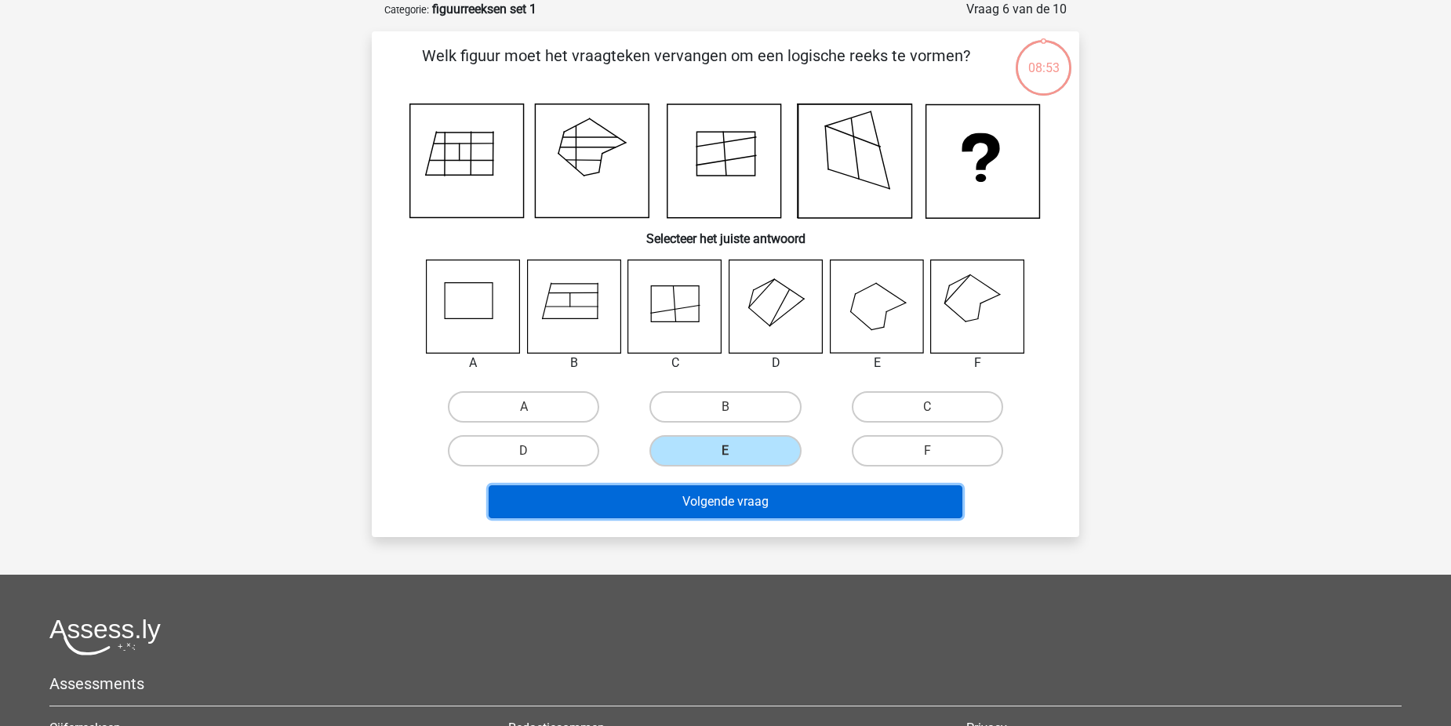
click at [734, 502] on button "Volgende vraag" at bounding box center [726, 501] width 474 height 33
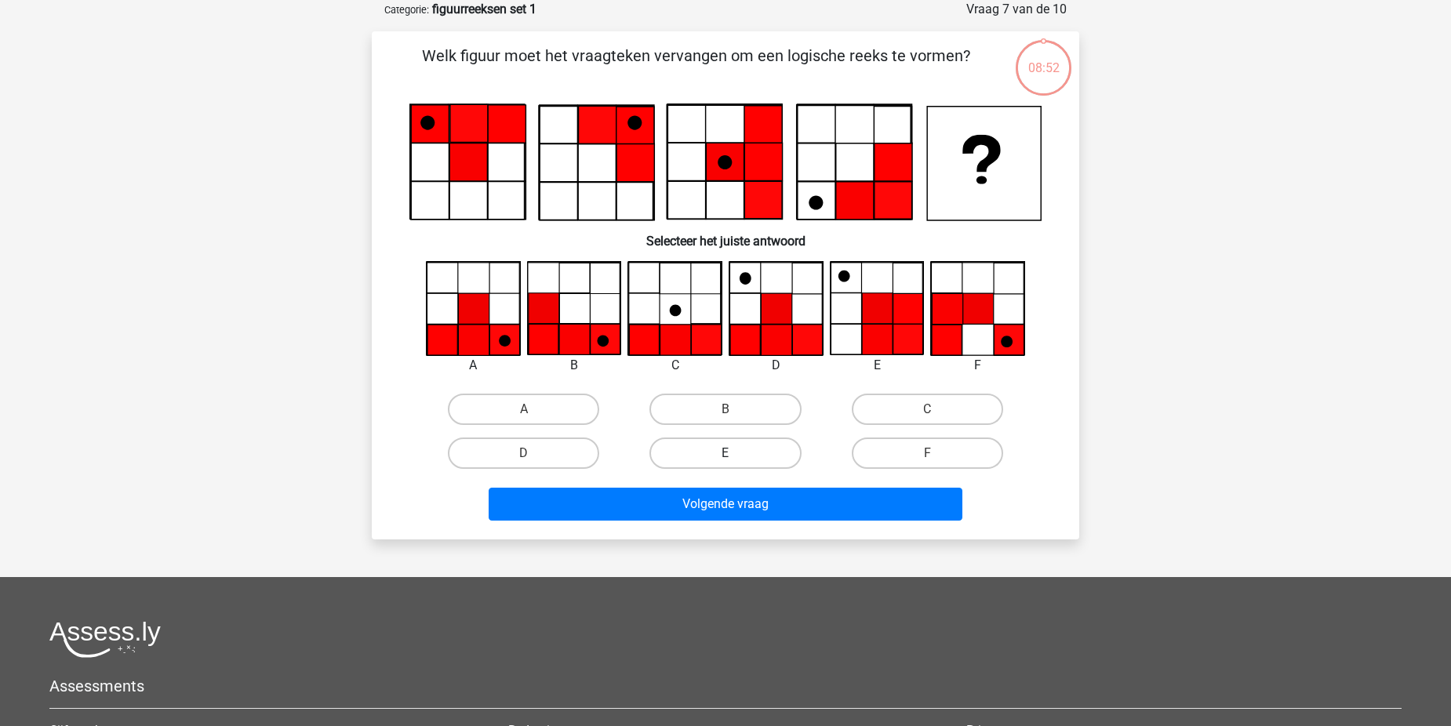
click at [721, 460] on label "E" at bounding box center [724, 453] width 151 height 31
click at [725, 460] on input "E" at bounding box center [730, 458] width 10 height 10
radio input "true"
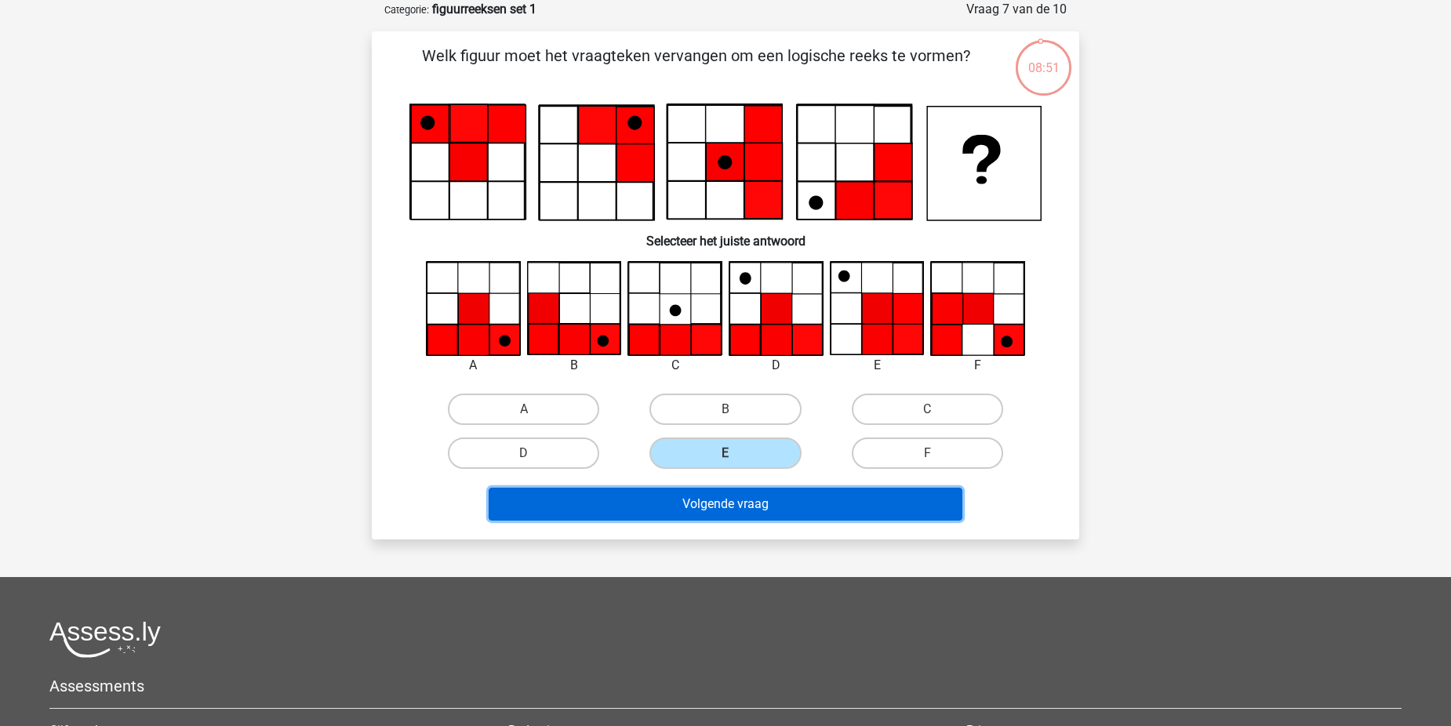
click at [736, 497] on button "Volgende vraag" at bounding box center [726, 504] width 474 height 33
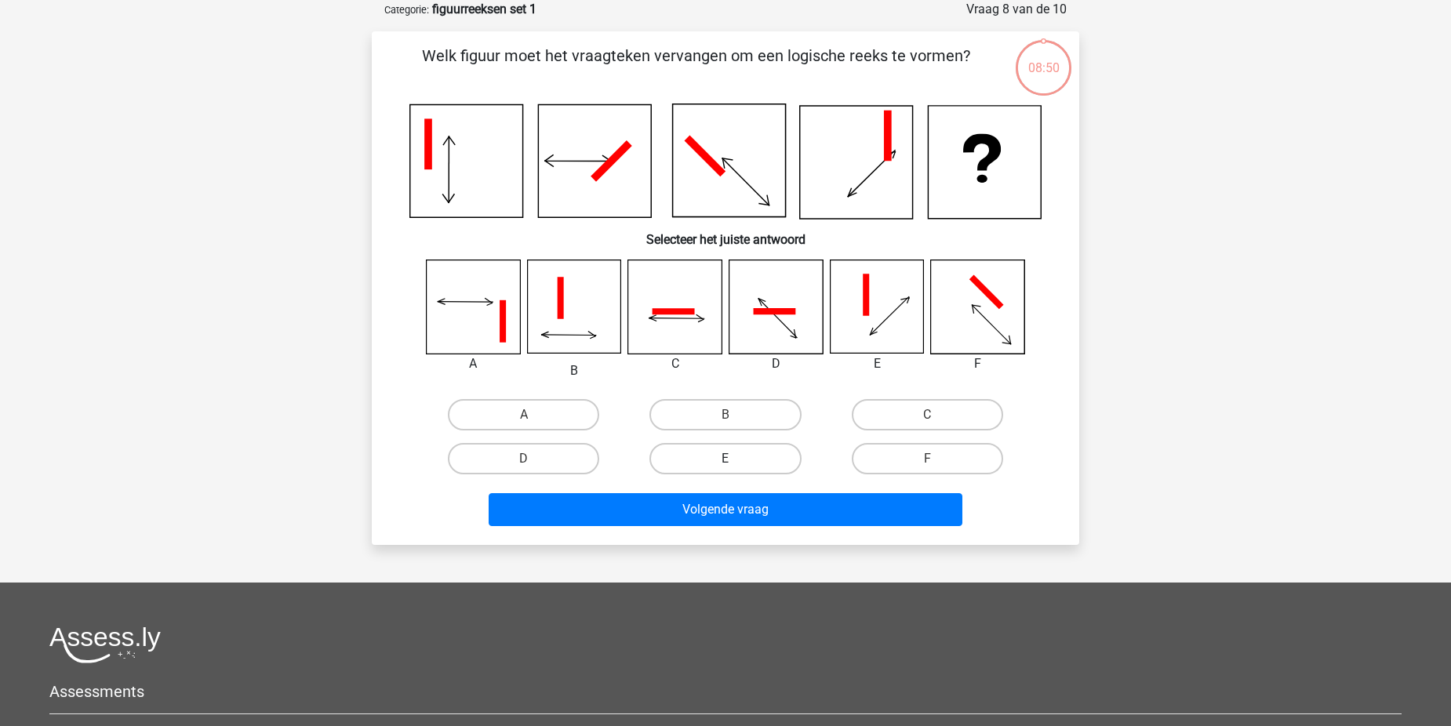
click at [732, 450] on label "E" at bounding box center [724, 458] width 151 height 31
click at [732, 459] on input "E" at bounding box center [730, 464] width 10 height 10
radio input "true"
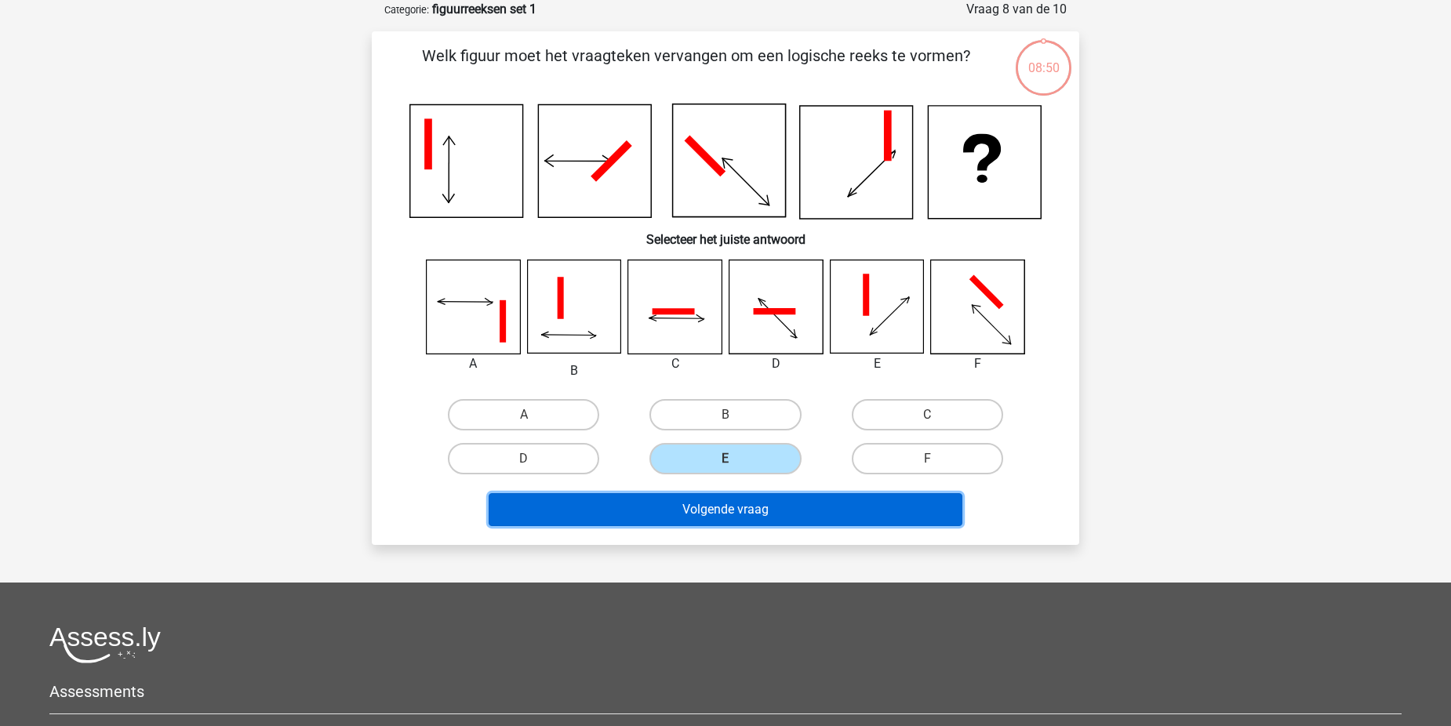
click at [740, 498] on button "Volgende vraag" at bounding box center [726, 509] width 474 height 33
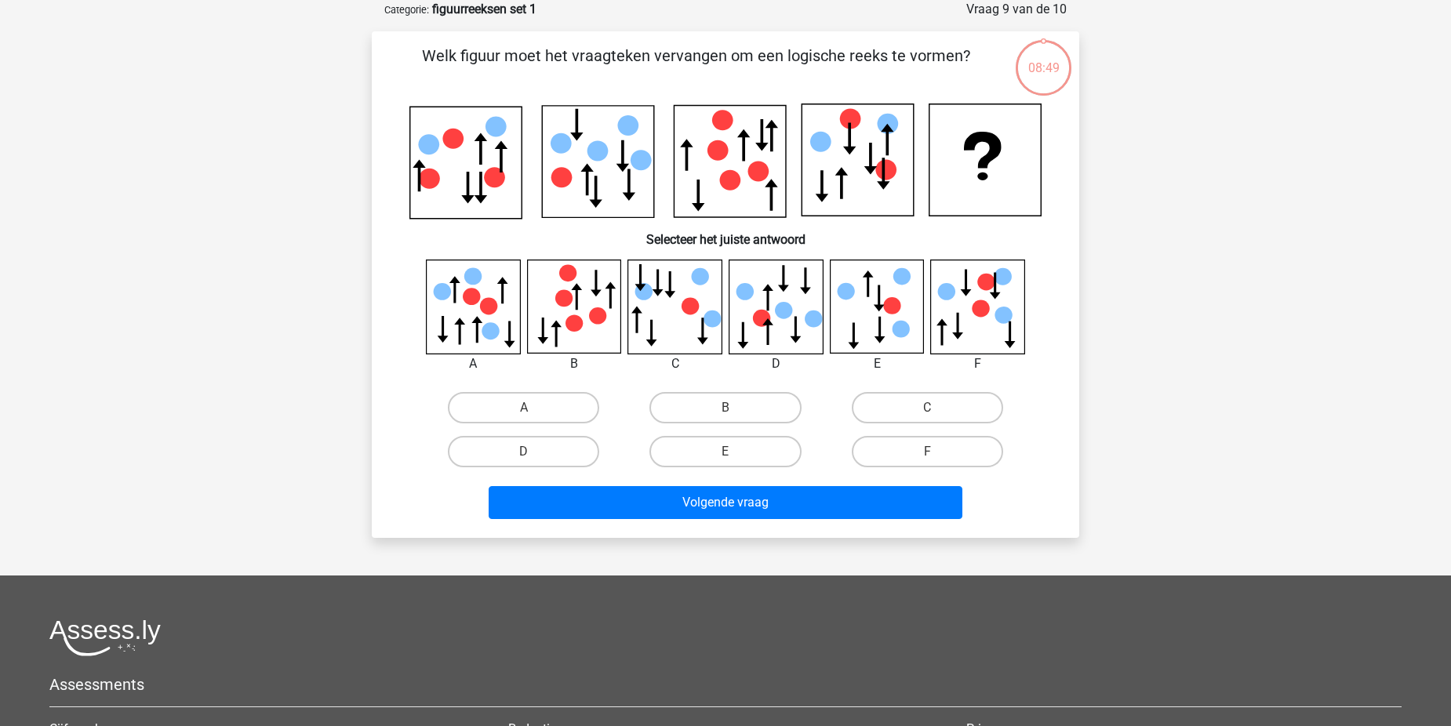
click at [733, 457] on input "E" at bounding box center [730, 457] width 10 height 10
radio input "true"
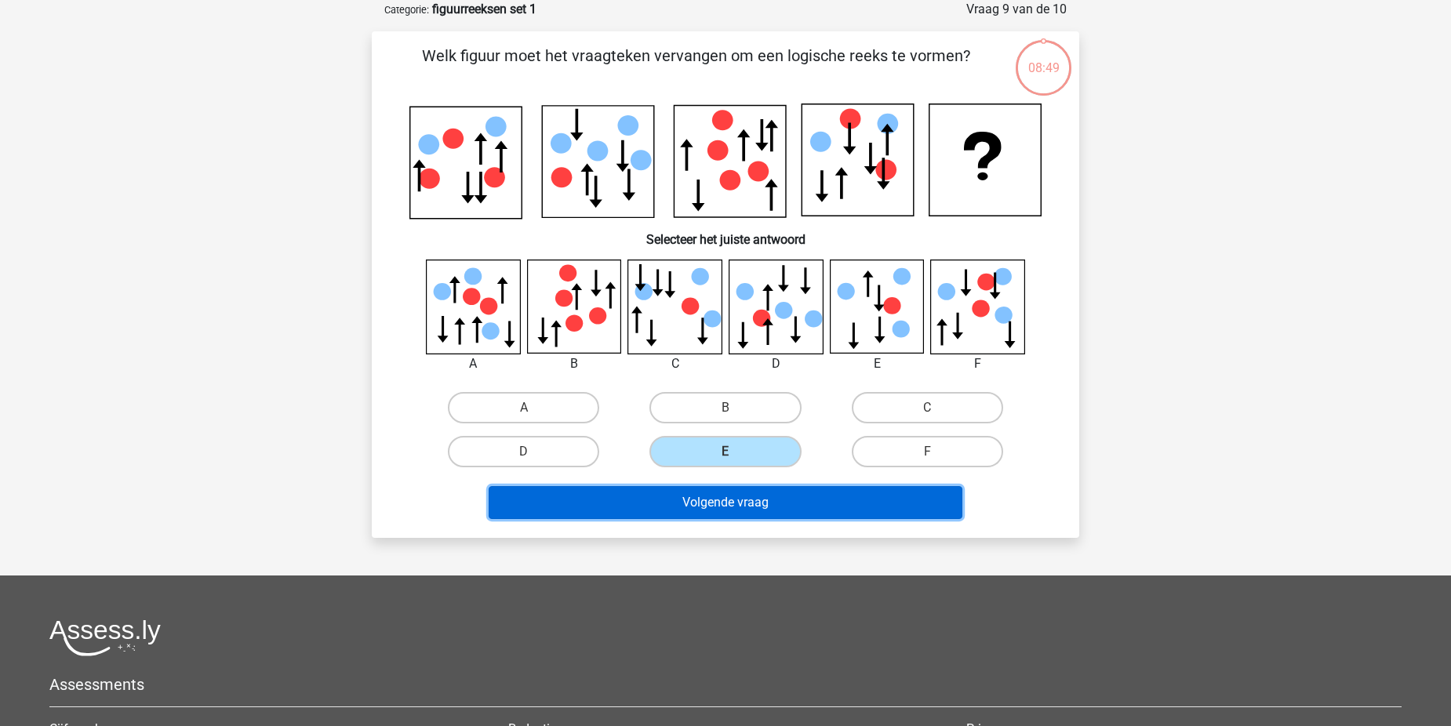
click at [739, 493] on button "Volgende vraag" at bounding box center [726, 502] width 474 height 33
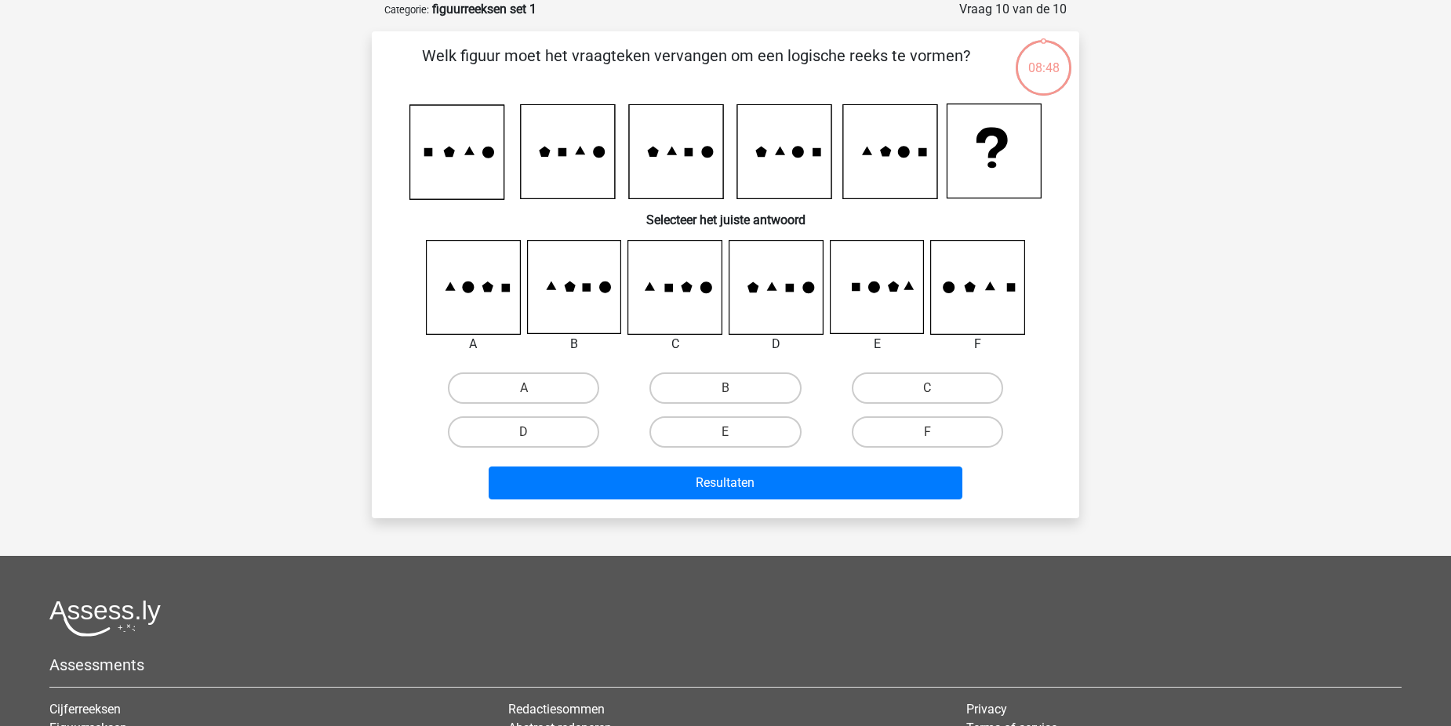
click at [735, 432] on input "E" at bounding box center [730, 437] width 10 height 10
radio input "true"
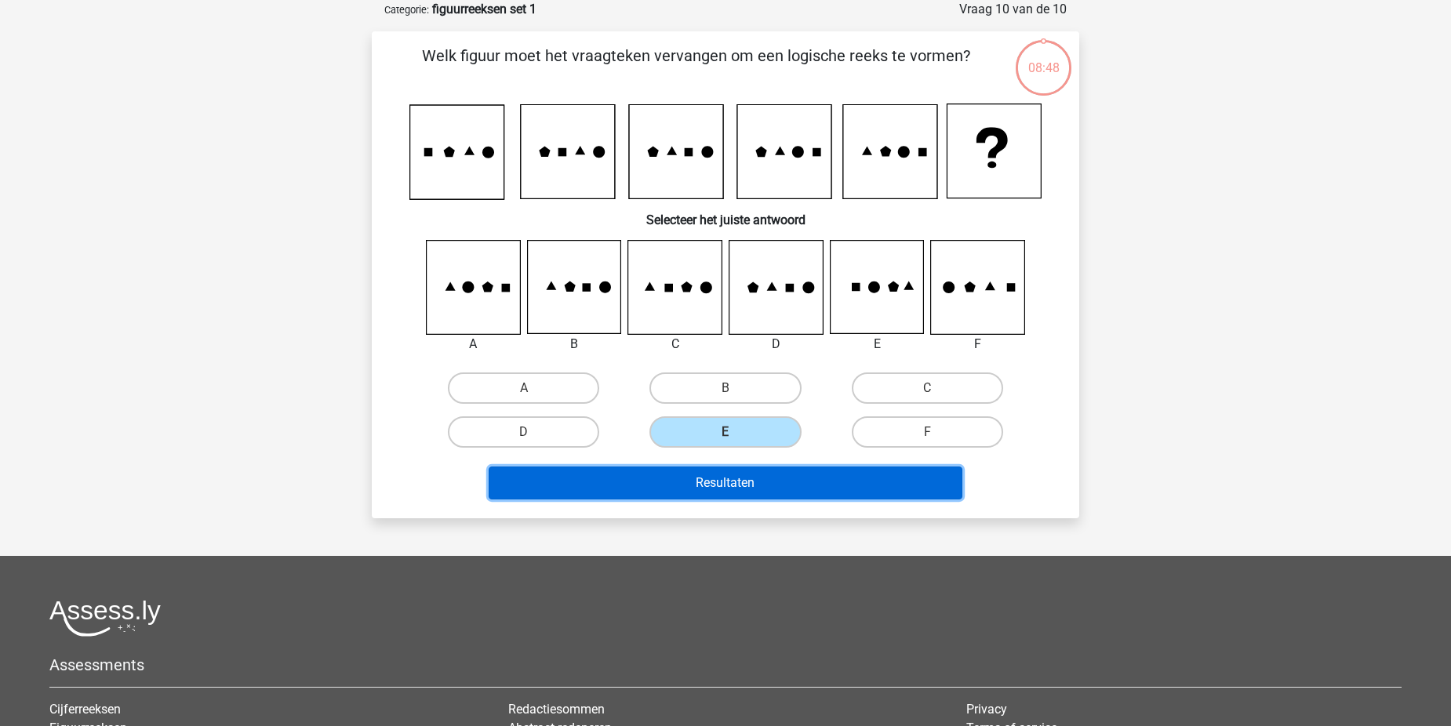
click at [743, 478] on button "Resultaten" at bounding box center [726, 483] width 474 height 33
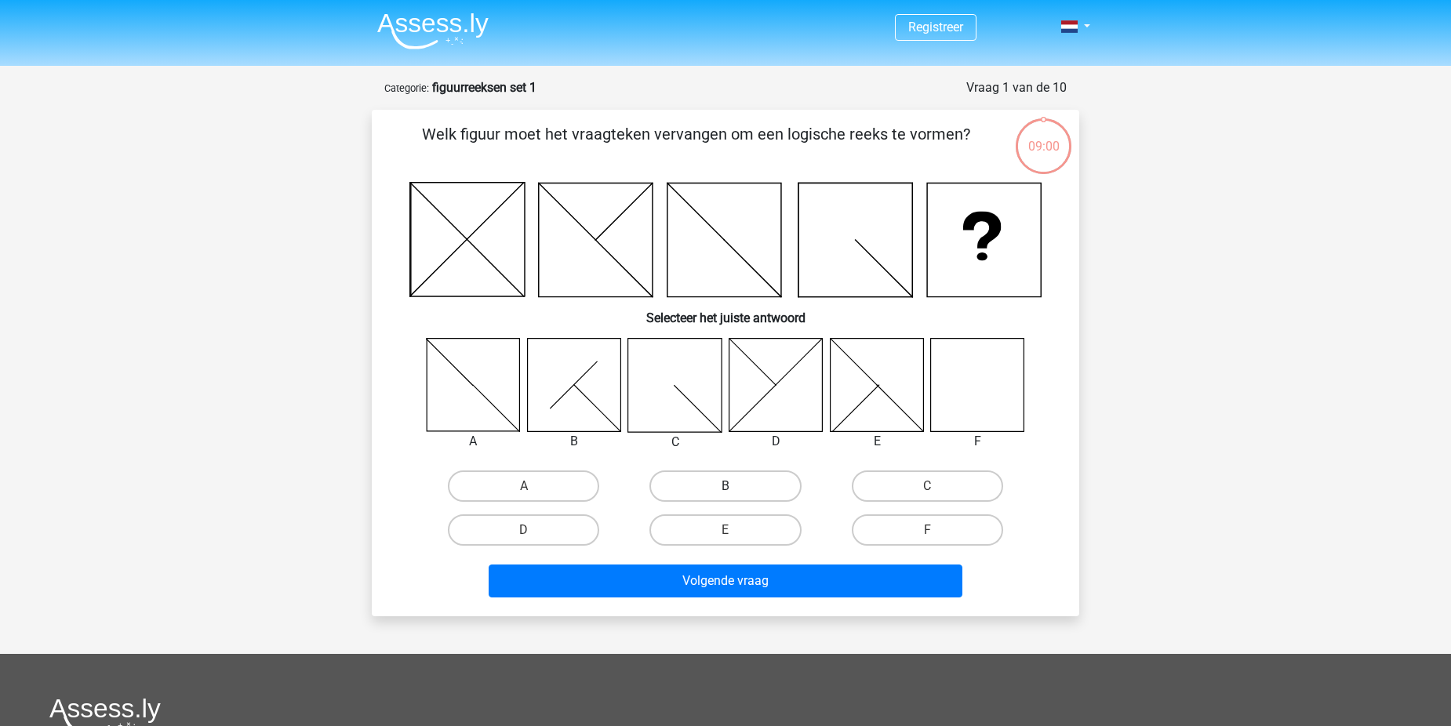
click at [765, 491] on label "B" at bounding box center [724, 485] width 151 height 31
click at [735, 491] on input "B" at bounding box center [730, 491] width 10 height 10
radio input "true"
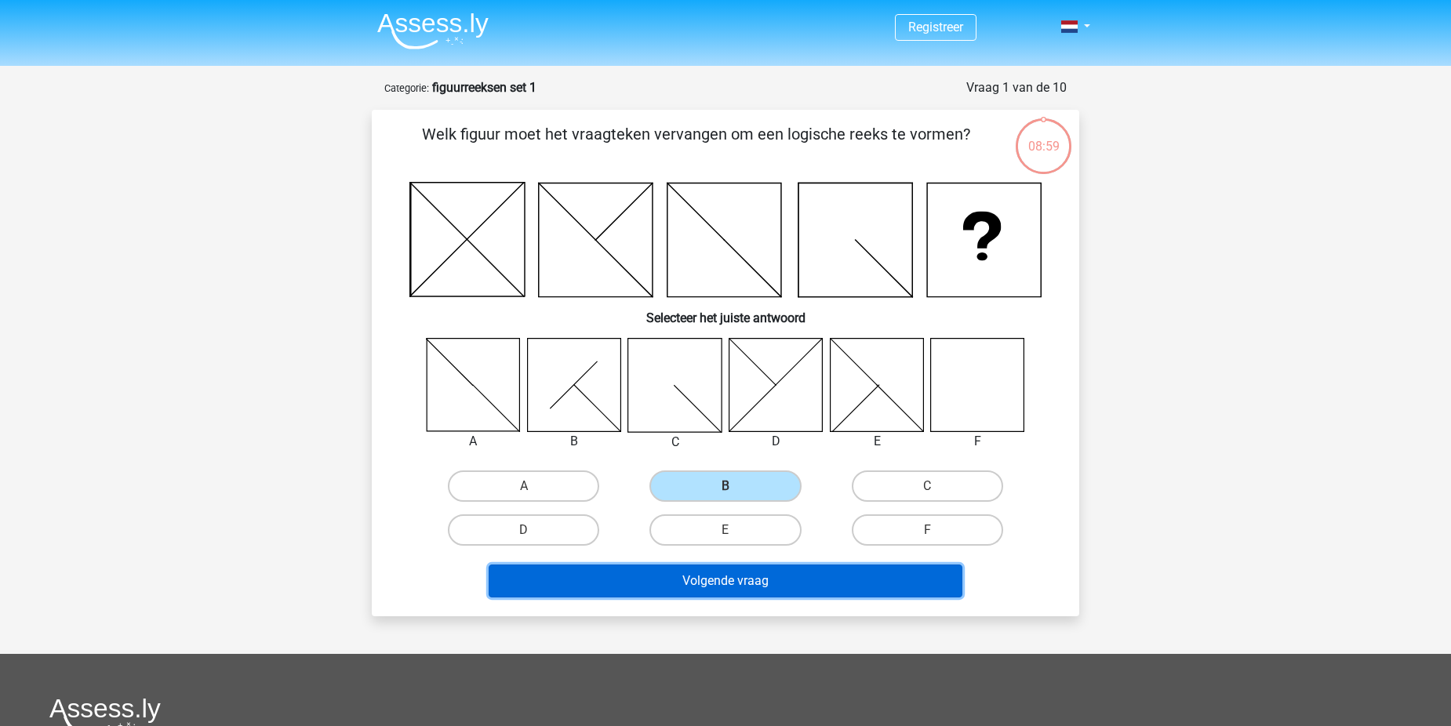
click at [779, 583] on button "Volgende vraag" at bounding box center [726, 581] width 474 height 33
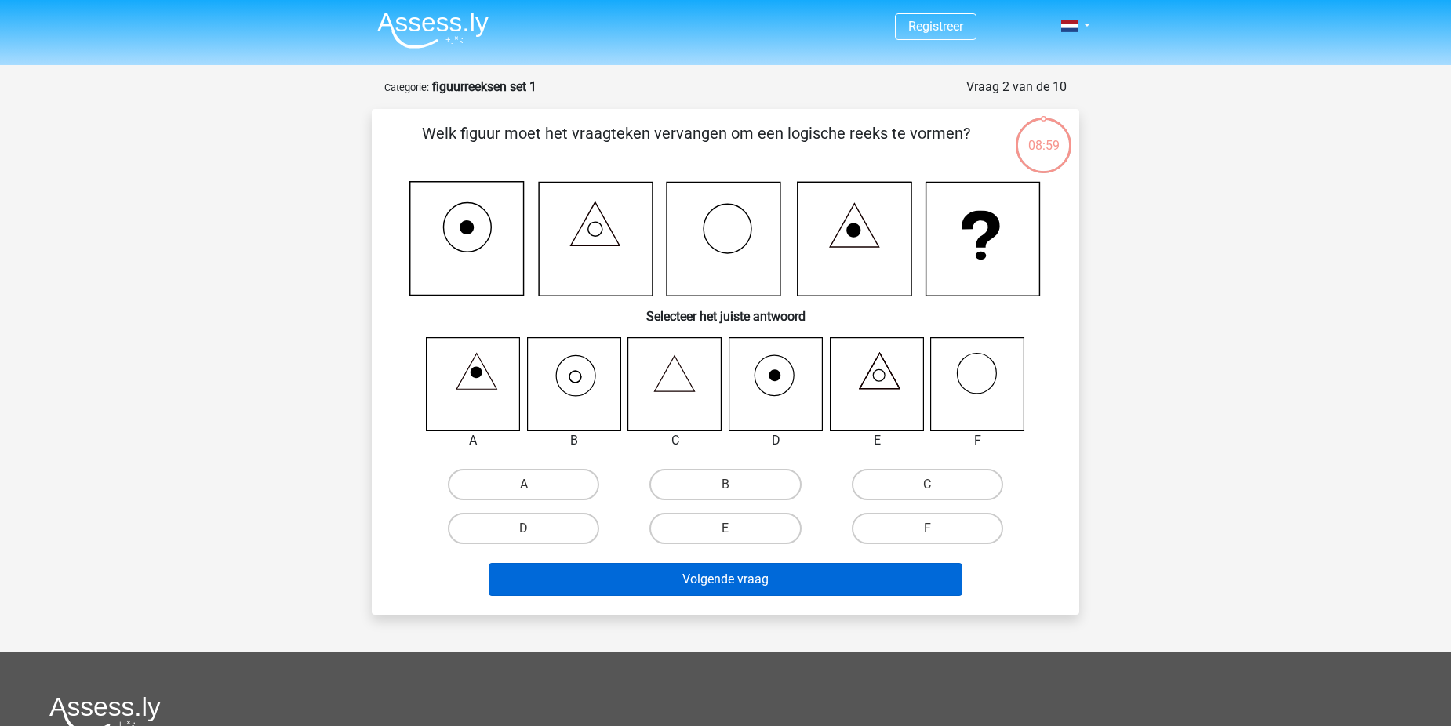
scroll to position [78, 0]
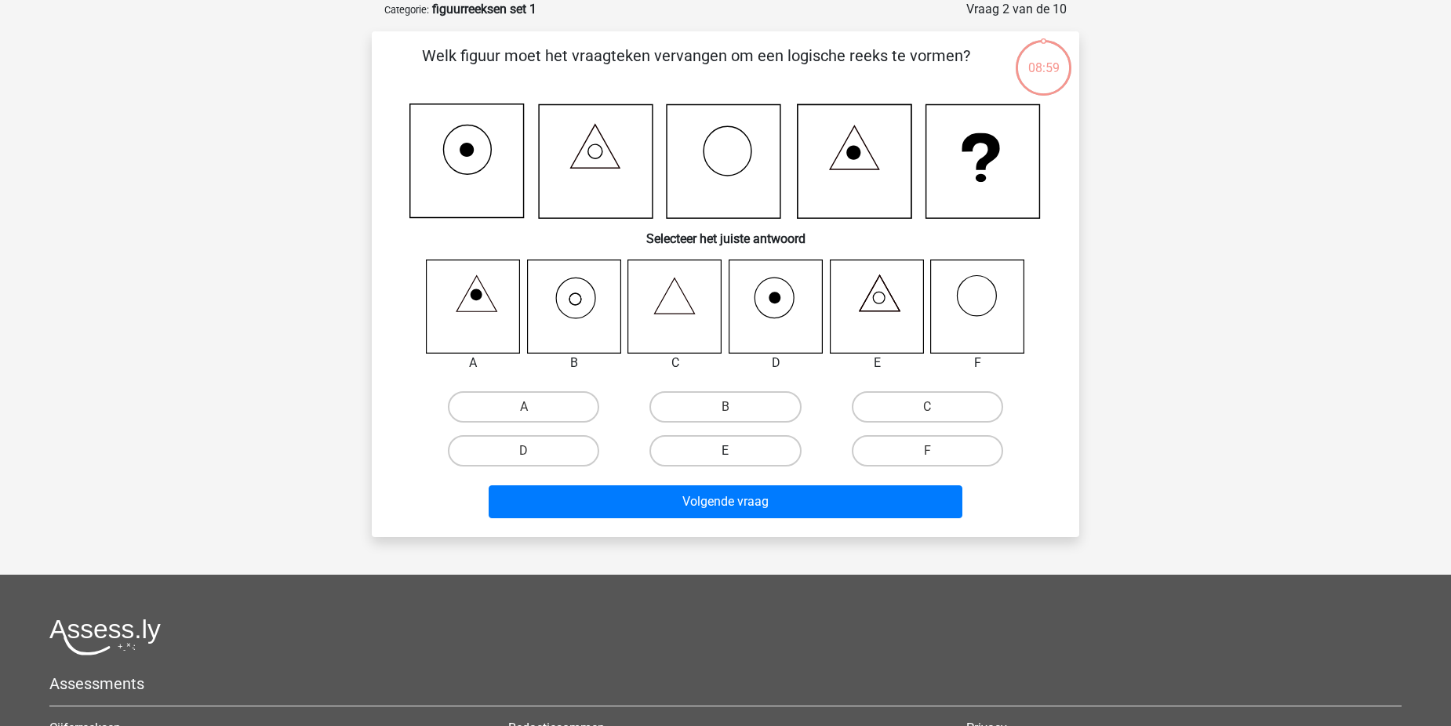
click at [754, 448] on label "E" at bounding box center [724, 450] width 151 height 31
click at [735, 451] on input "E" at bounding box center [730, 456] width 10 height 10
radio input "true"
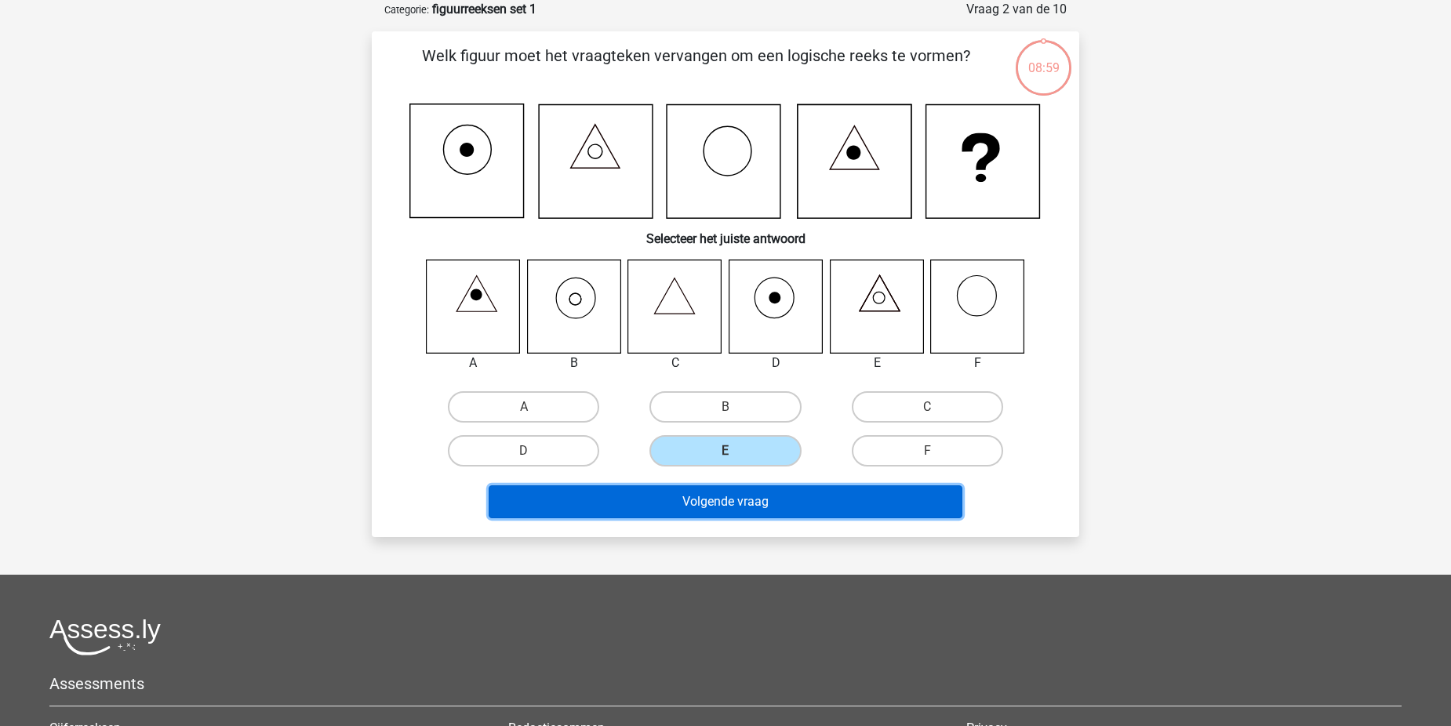
click at [754, 493] on button "Volgende vraag" at bounding box center [726, 501] width 474 height 33
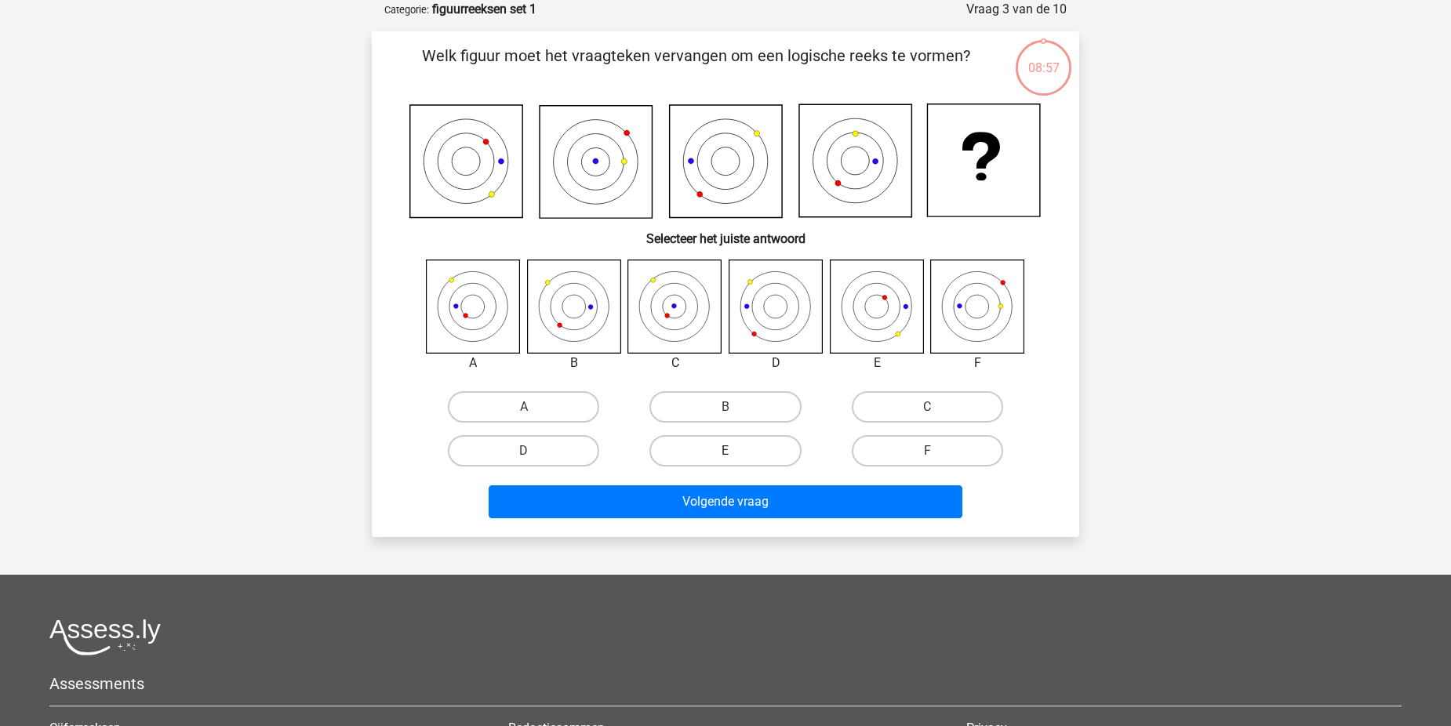
drag, startPoint x: 754, startPoint y: 493, endPoint x: 753, endPoint y: 462, distance: 31.4
click at [752, 447] on label "E" at bounding box center [724, 450] width 151 height 31
click at [735, 451] on input "E" at bounding box center [730, 456] width 10 height 10
radio input "true"
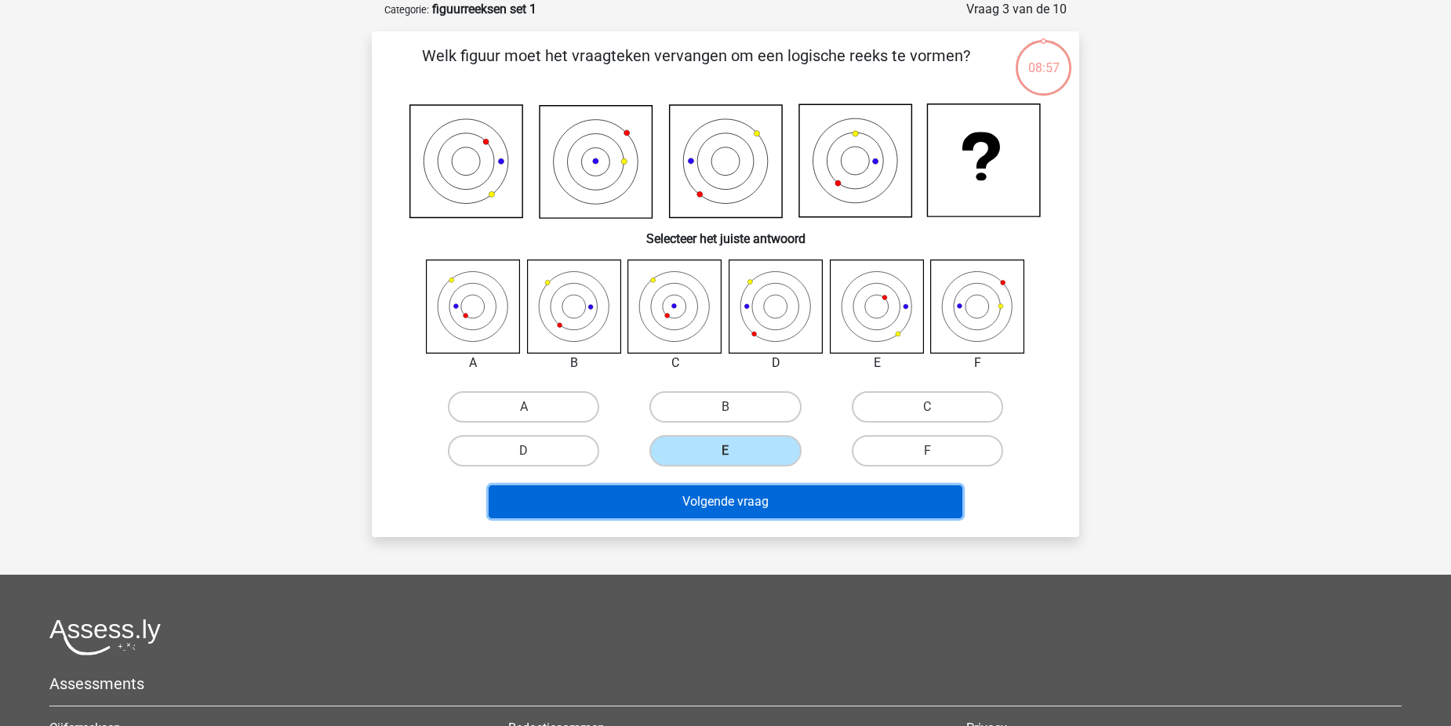
click at [754, 492] on button "Volgende vraag" at bounding box center [726, 501] width 474 height 33
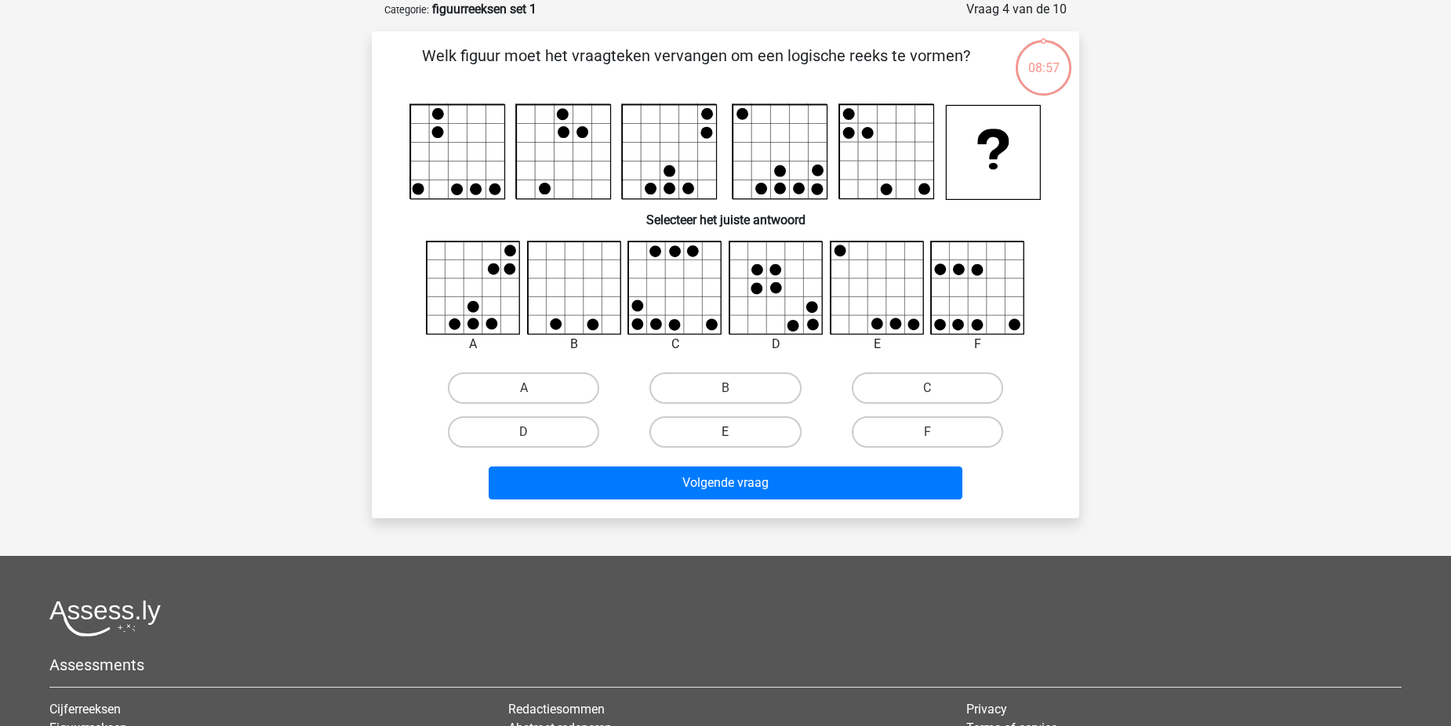
click at [759, 447] on label "E" at bounding box center [724, 431] width 151 height 31
click at [735, 442] on input "E" at bounding box center [730, 437] width 10 height 10
radio input "true"
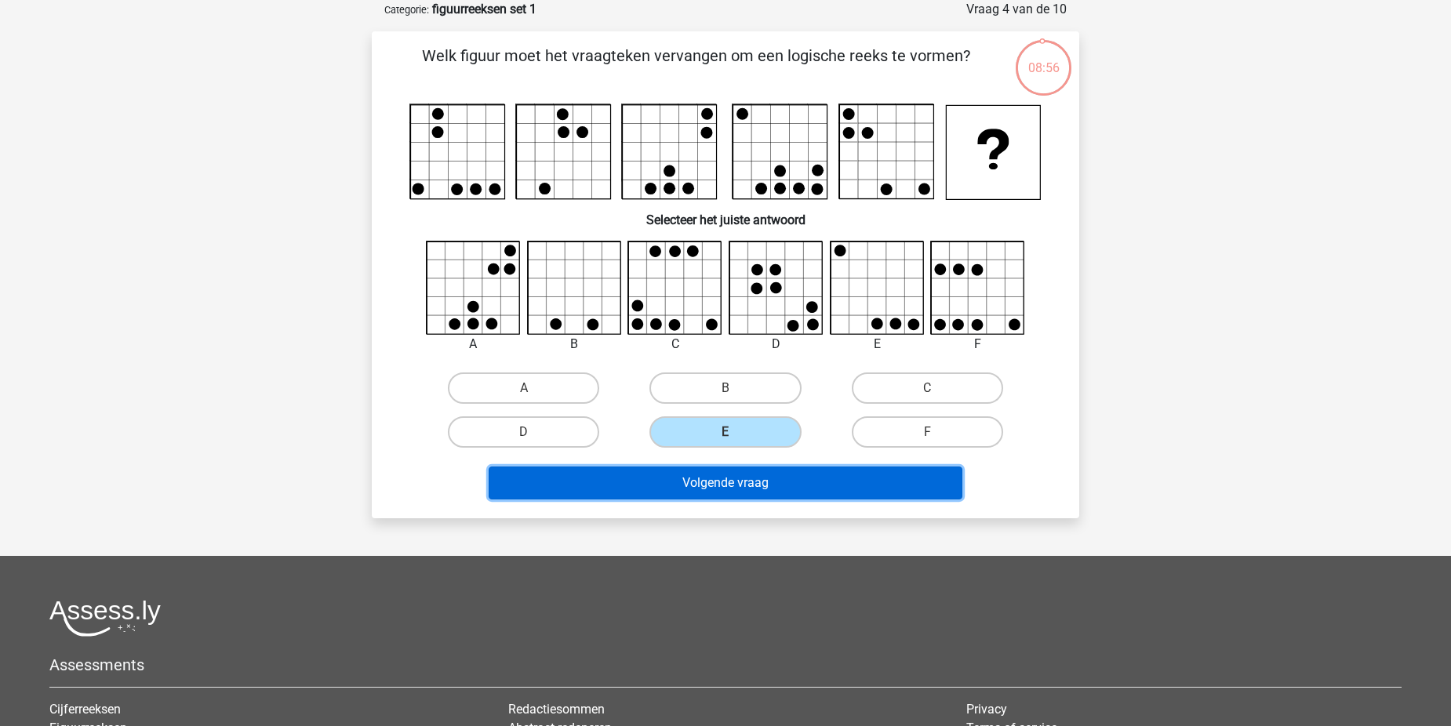
click at [777, 494] on button "Volgende vraag" at bounding box center [726, 483] width 474 height 33
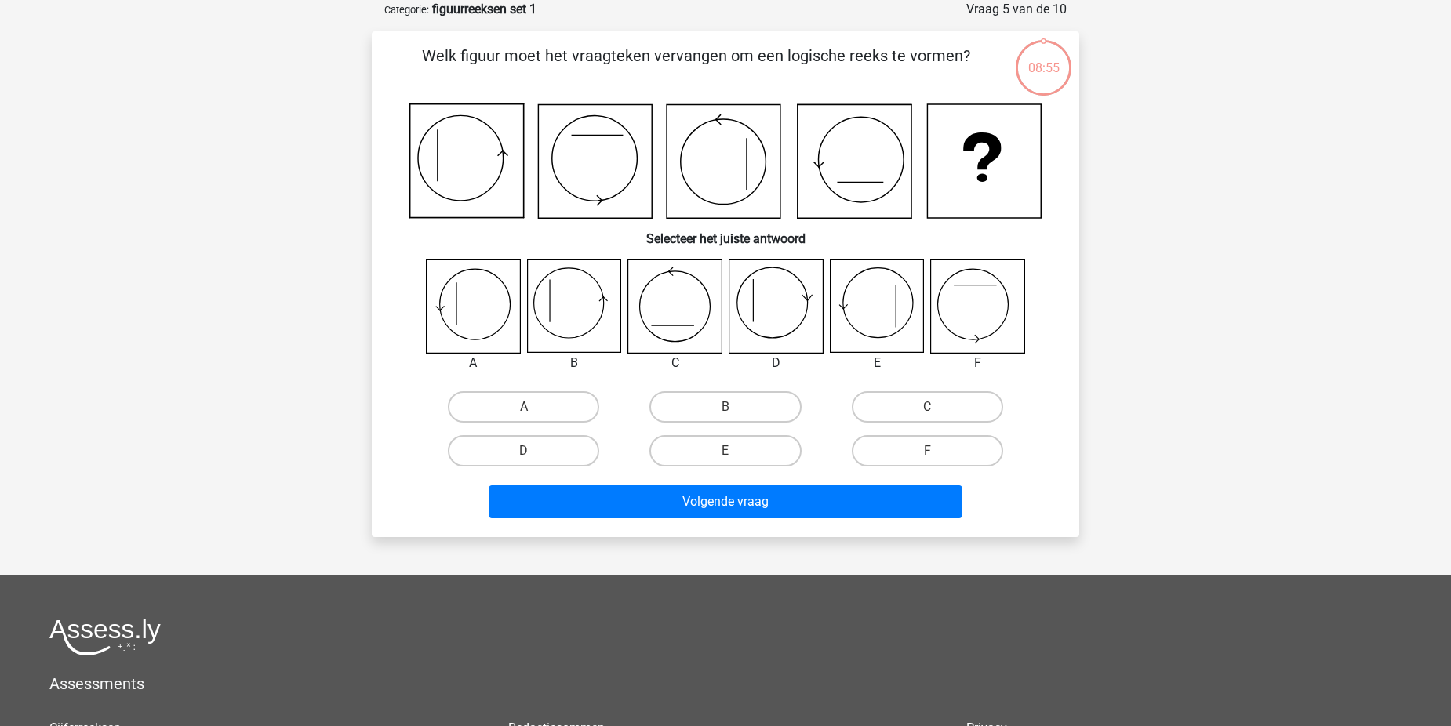
click at [768, 431] on div "E" at bounding box center [725, 451] width 202 height 44
click at [764, 452] on label "E" at bounding box center [724, 450] width 151 height 31
click at [735, 452] on input "E" at bounding box center [730, 456] width 10 height 10
radio input "true"
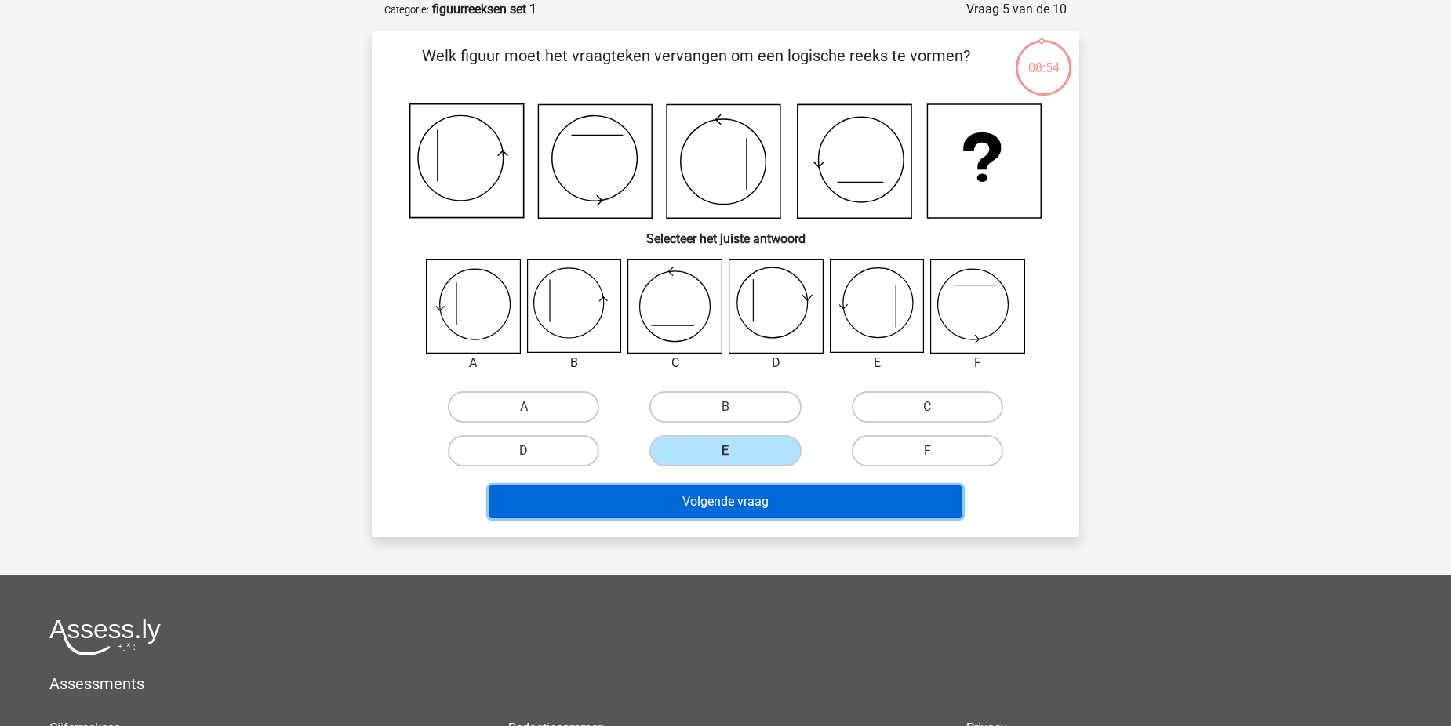
click at [745, 500] on button "Volgende vraag" at bounding box center [726, 501] width 474 height 33
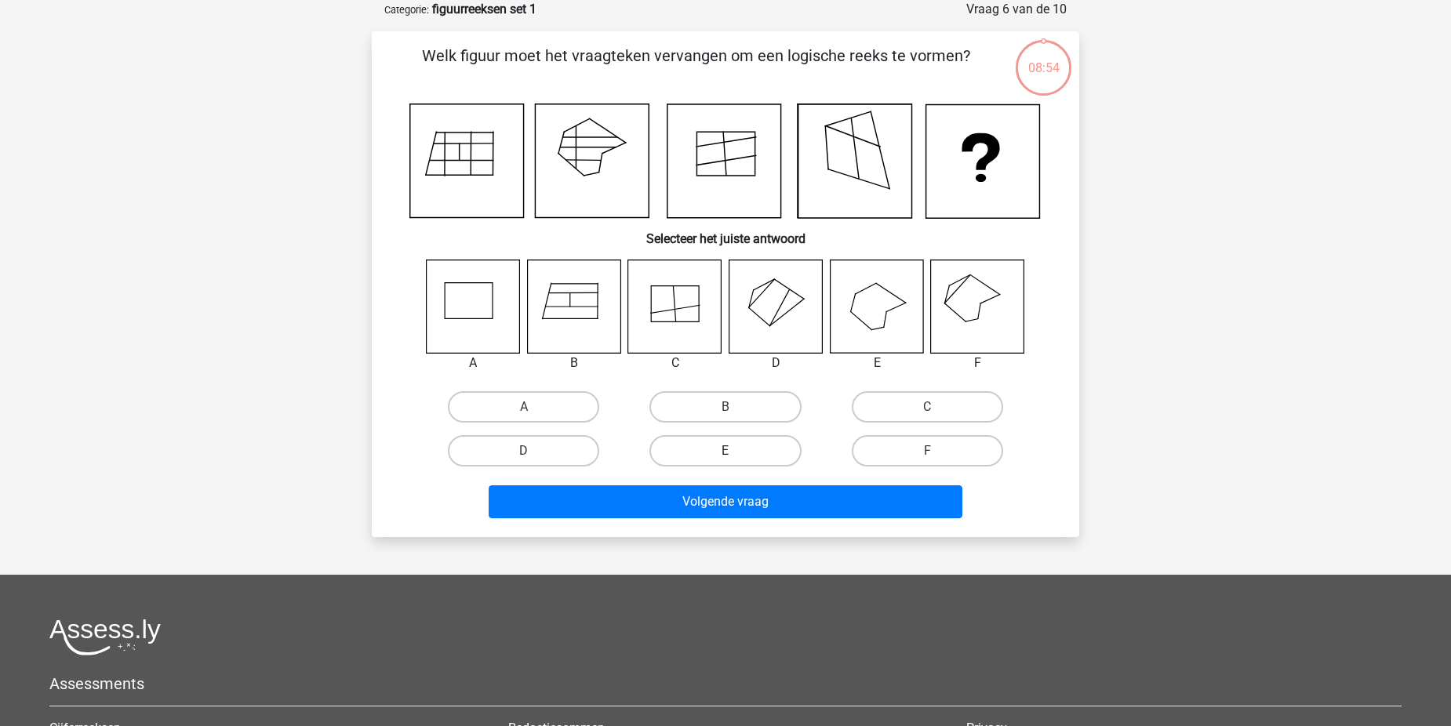
click at [753, 447] on label "E" at bounding box center [724, 450] width 151 height 31
click at [735, 451] on input "E" at bounding box center [730, 456] width 10 height 10
radio input "true"
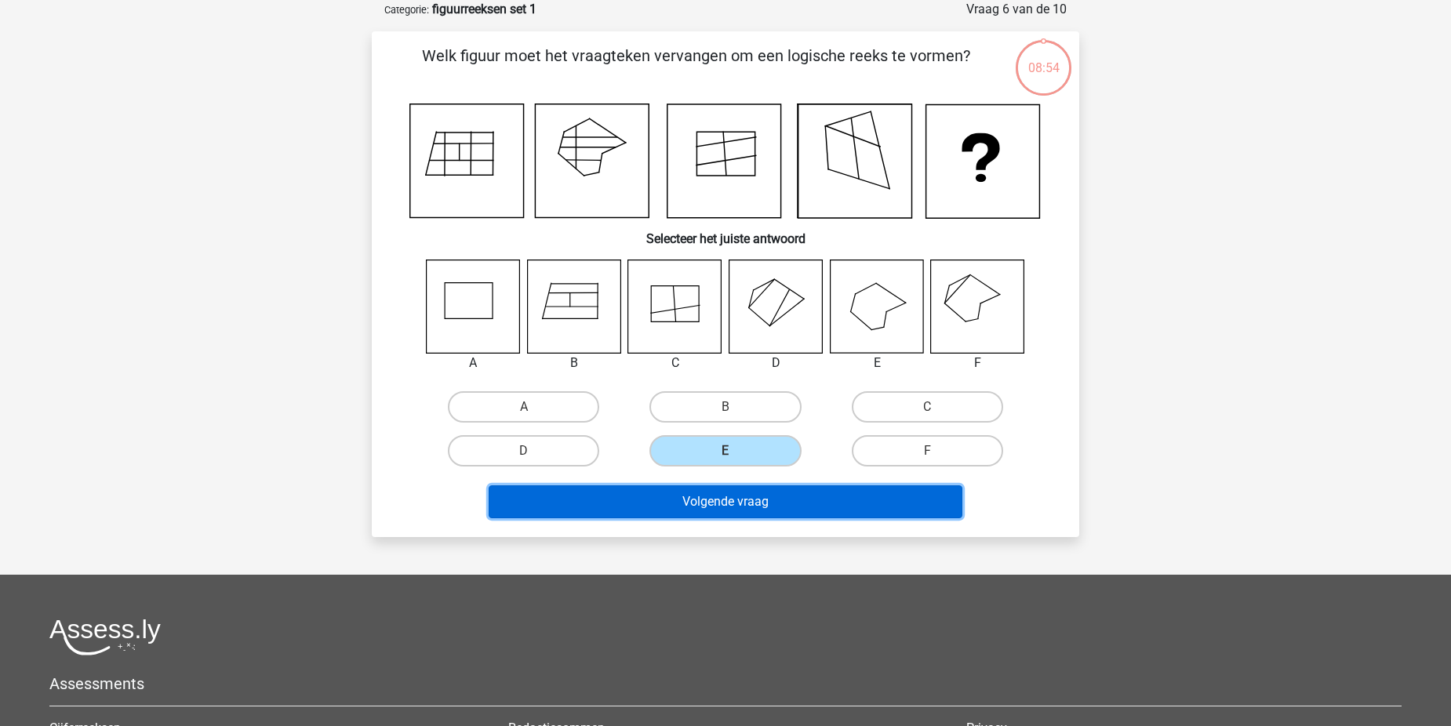
click at [752, 492] on button "Volgende vraag" at bounding box center [726, 501] width 474 height 33
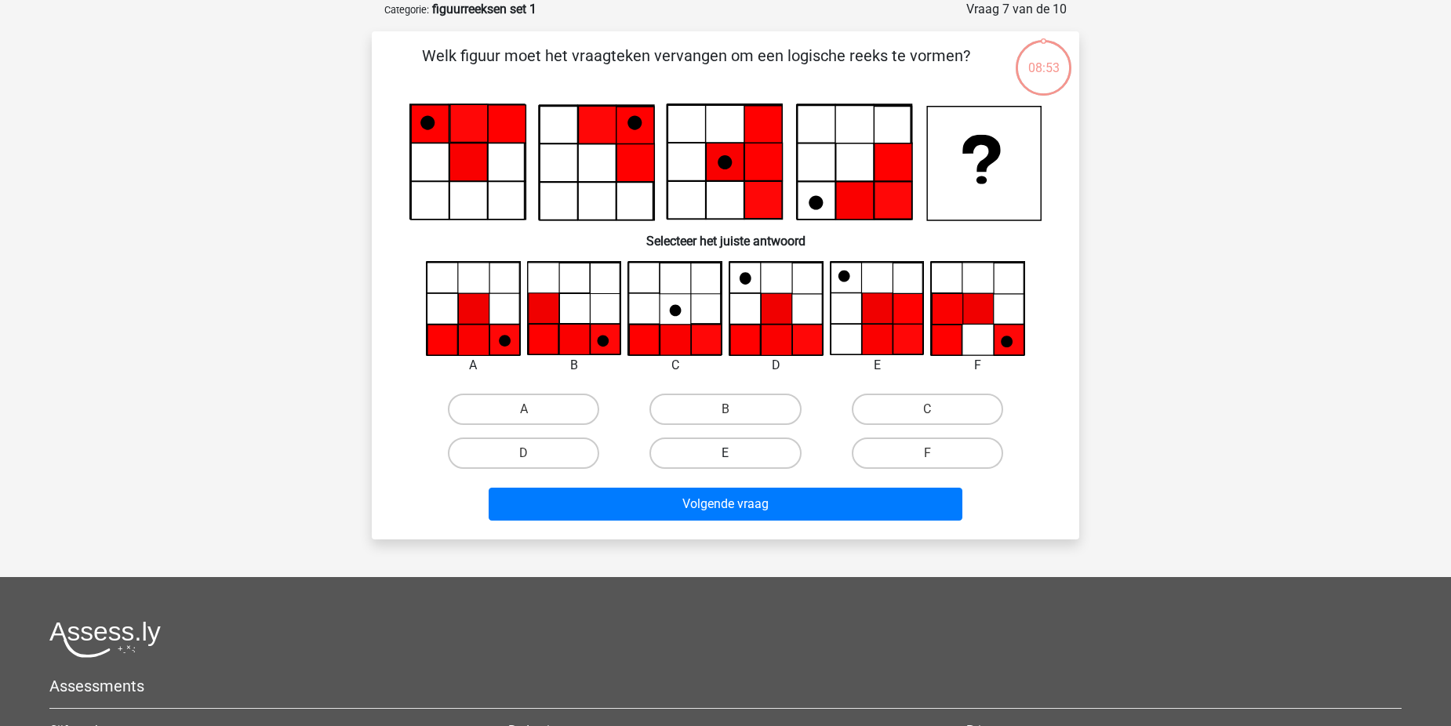
click at [756, 445] on label "E" at bounding box center [724, 453] width 151 height 31
click at [735, 453] on input "E" at bounding box center [730, 458] width 10 height 10
radio input "true"
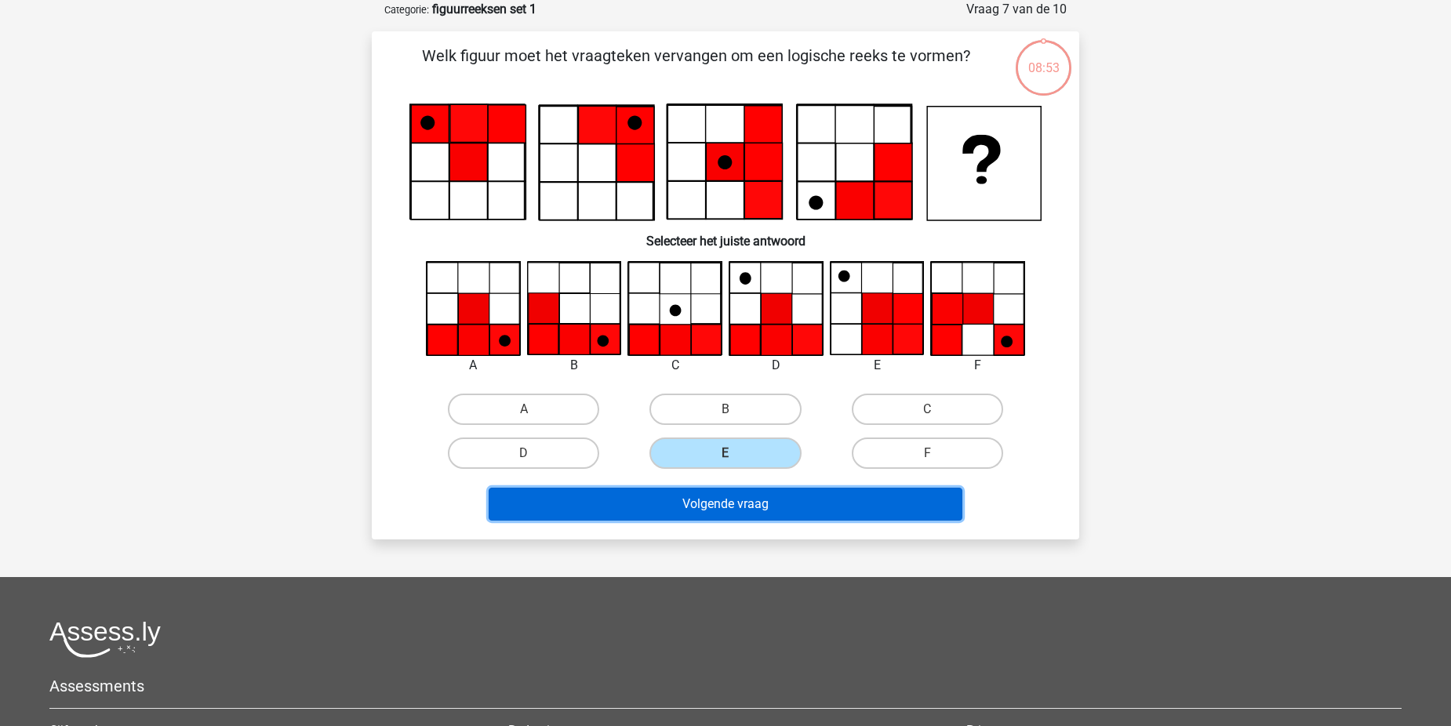
click at [749, 507] on button "Volgende vraag" at bounding box center [726, 504] width 474 height 33
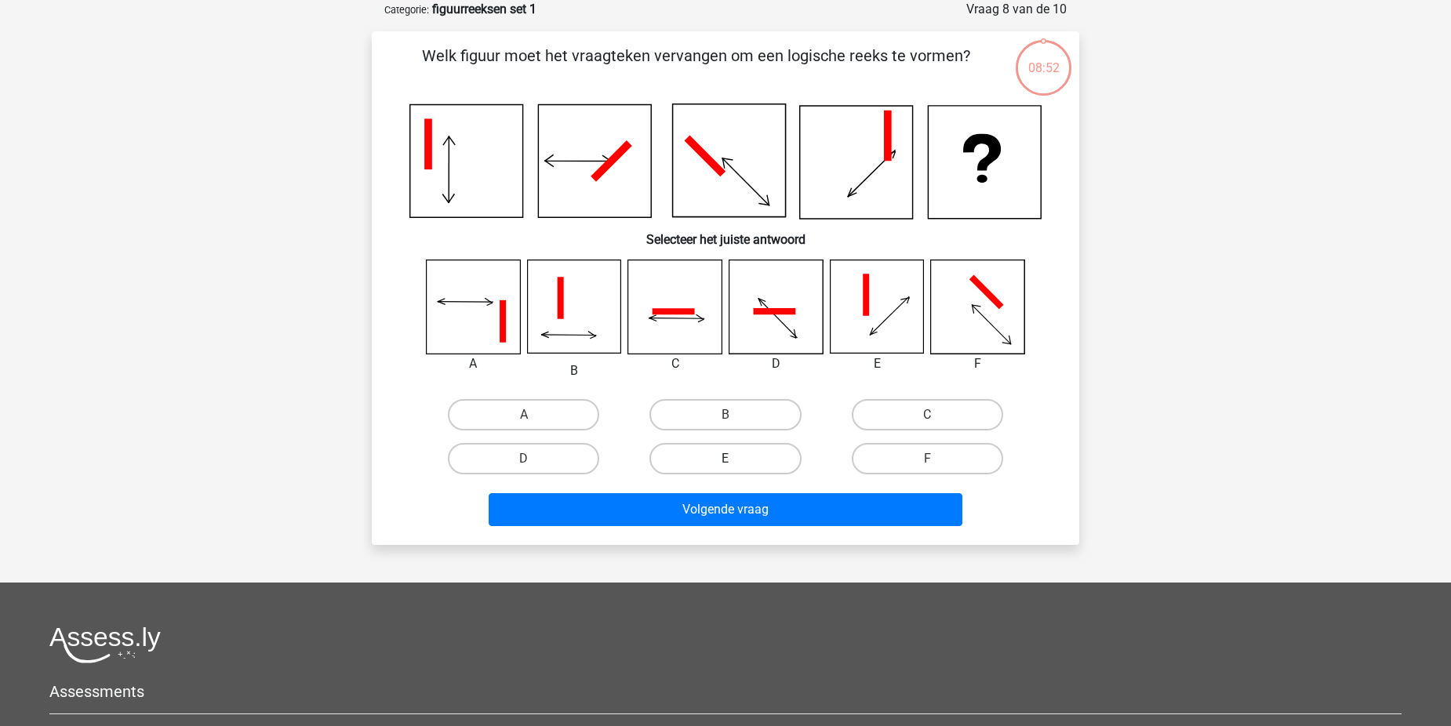
click at [757, 455] on label "E" at bounding box center [724, 458] width 151 height 31
click at [735, 459] on input "E" at bounding box center [730, 464] width 10 height 10
radio input "true"
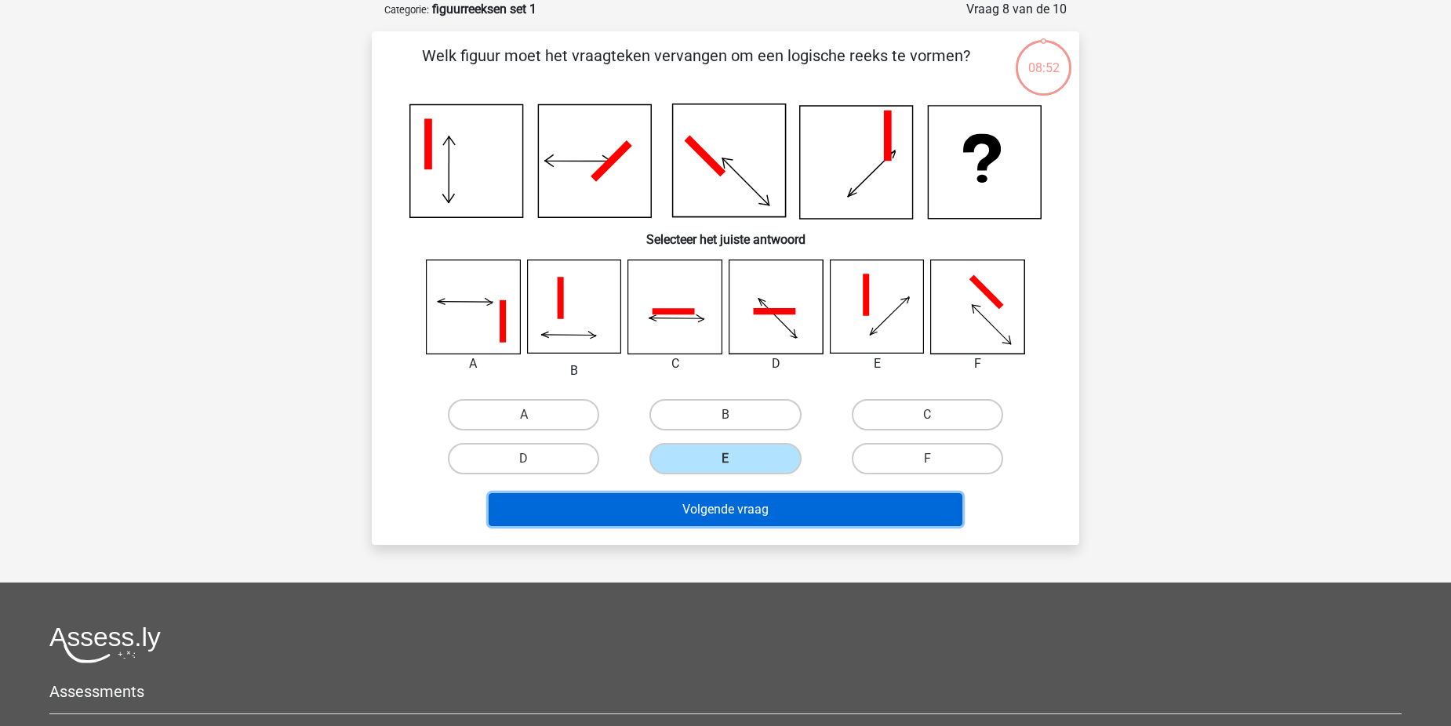
click at [757, 508] on button "Volgende vraag" at bounding box center [726, 509] width 474 height 33
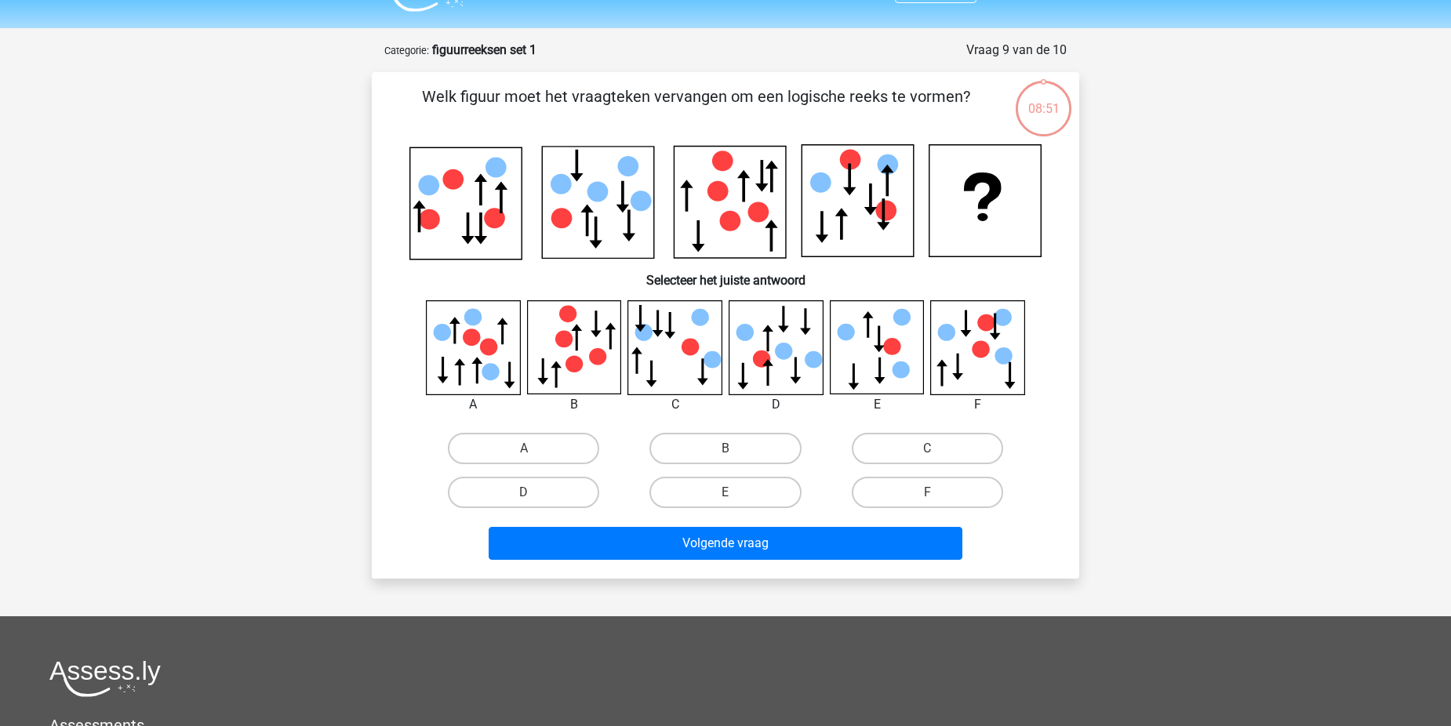
scroll to position [0, 0]
